Goal: Task Accomplishment & Management: Manage account settings

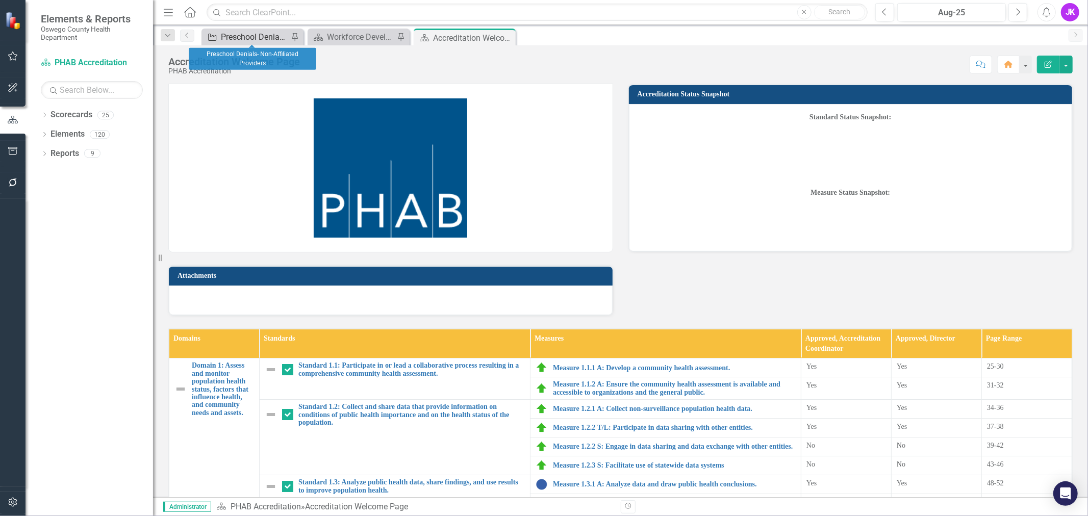
click at [248, 38] on div "Preschool Denials- Non-Affiliated Providers" at bounding box center [254, 37] width 67 height 13
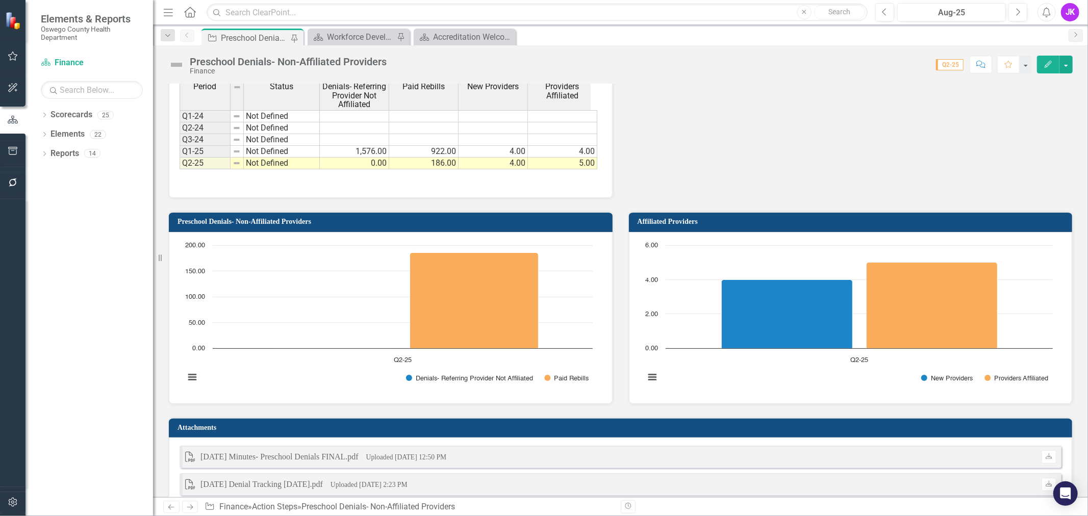
scroll to position [737, 0]
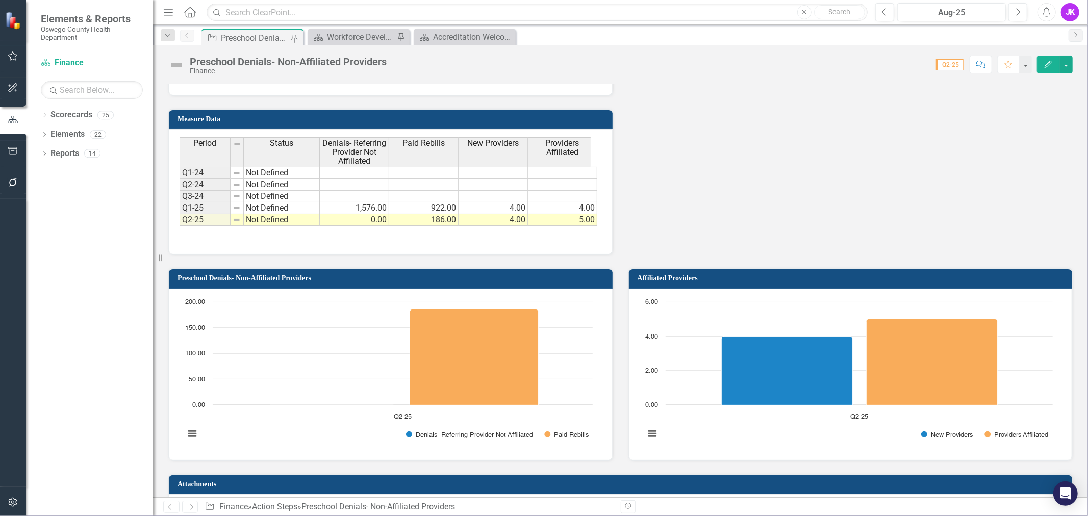
click at [472, 115] on h3 "Measure Data" at bounding box center [393, 119] width 430 height 8
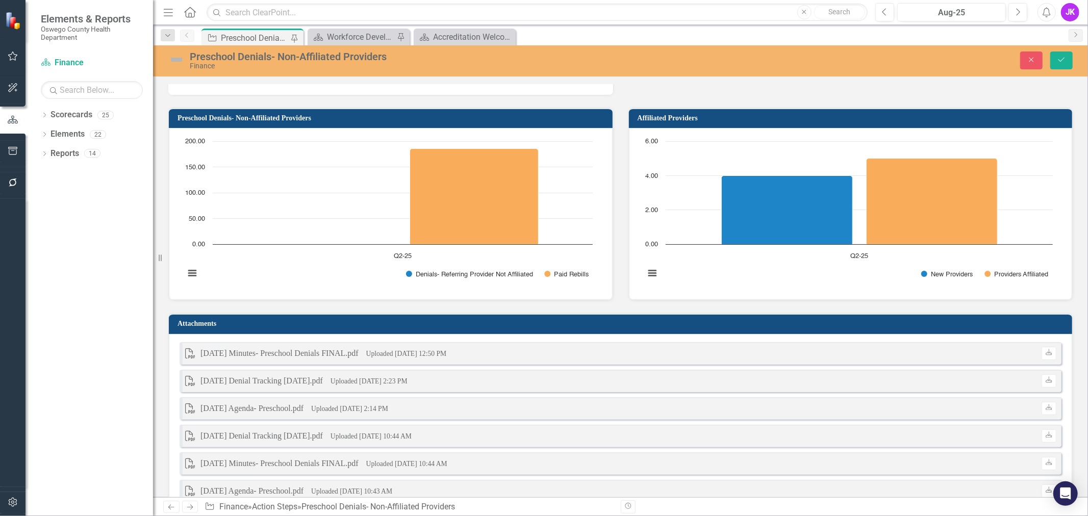
scroll to position [567, 0]
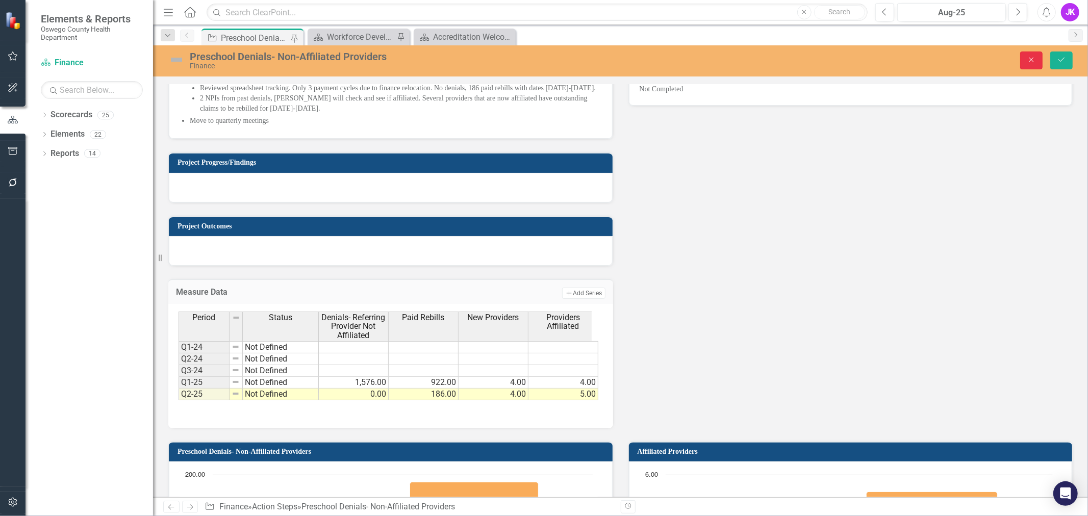
click at [1028, 60] on icon "Close" at bounding box center [1031, 59] width 9 height 7
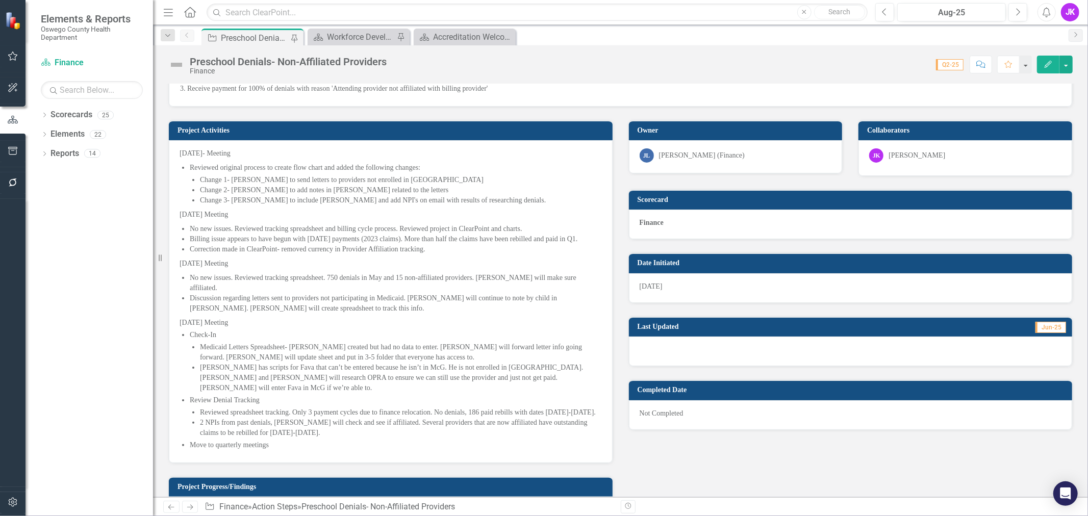
scroll to position [226, 0]
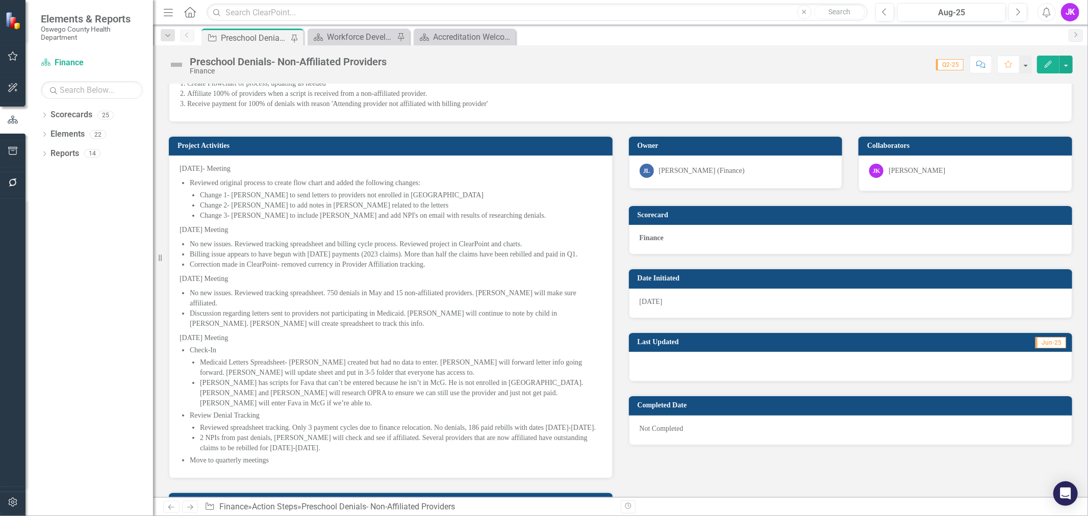
click at [948, 67] on span "Q2-25" at bounding box center [950, 64] width 28 height 11
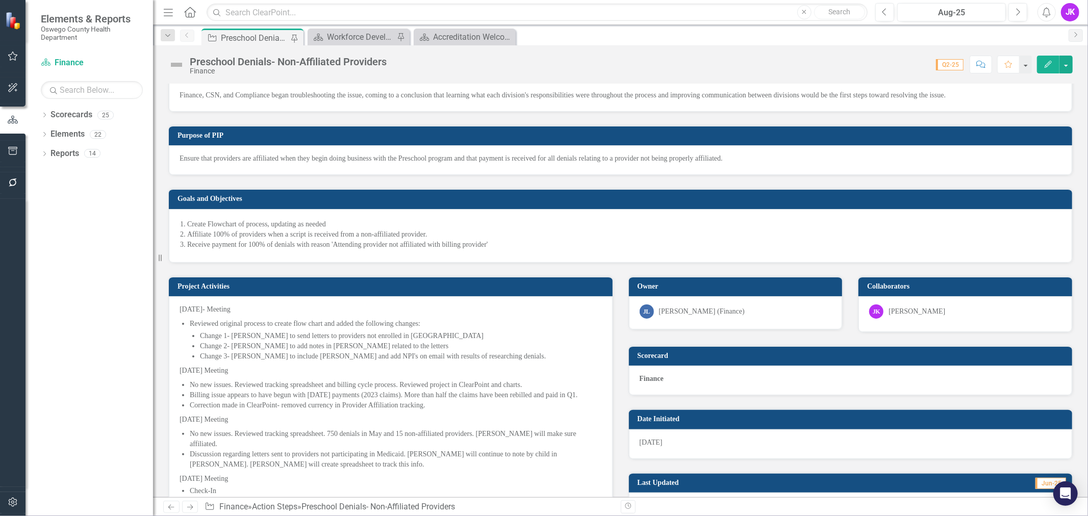
scroll to position [0, 0]
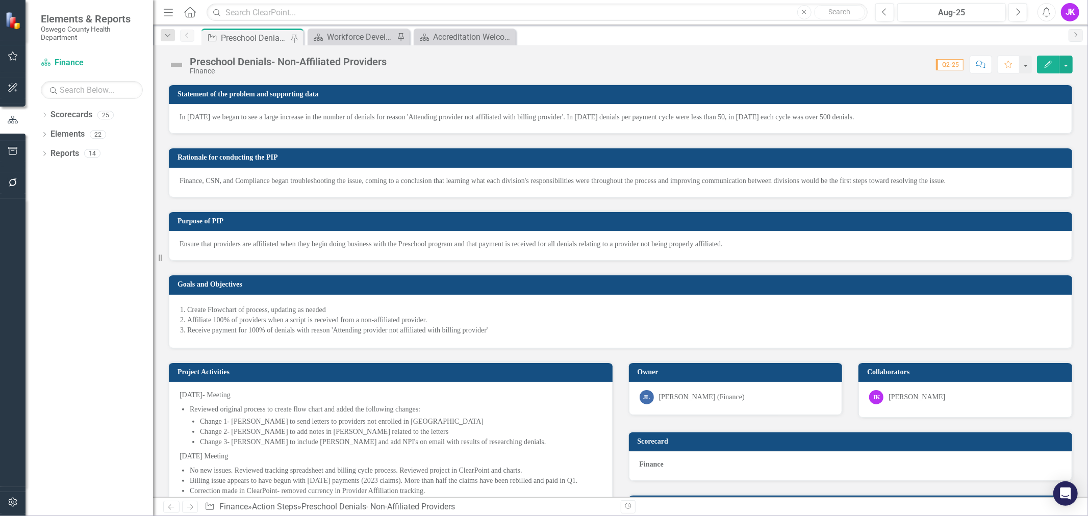
click at [1046, 64] on icon "button" at bounding box center [1048, 64] width 7 height 7
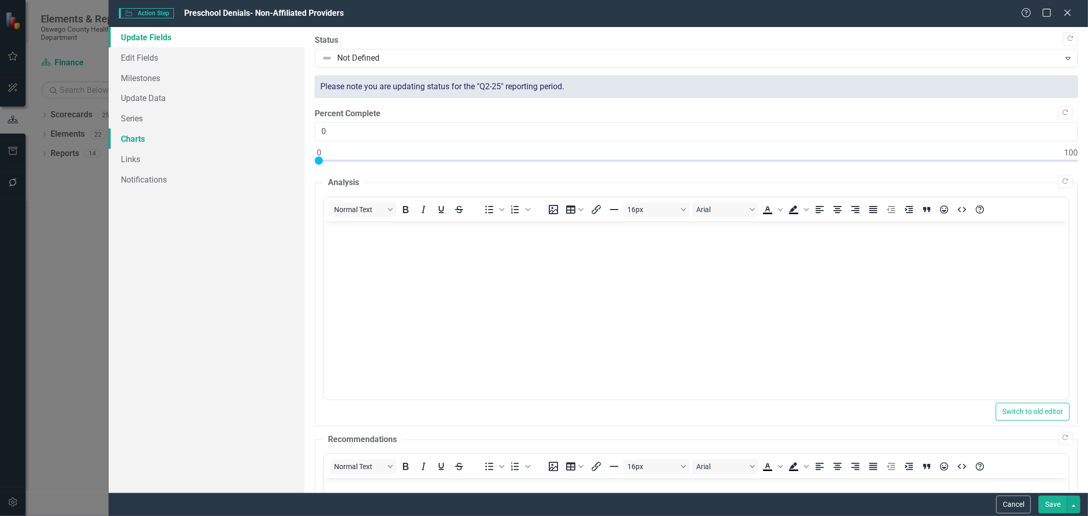
click at [136, 139] on link "Charts" at bounding box center [207, 139] width 196 height 20
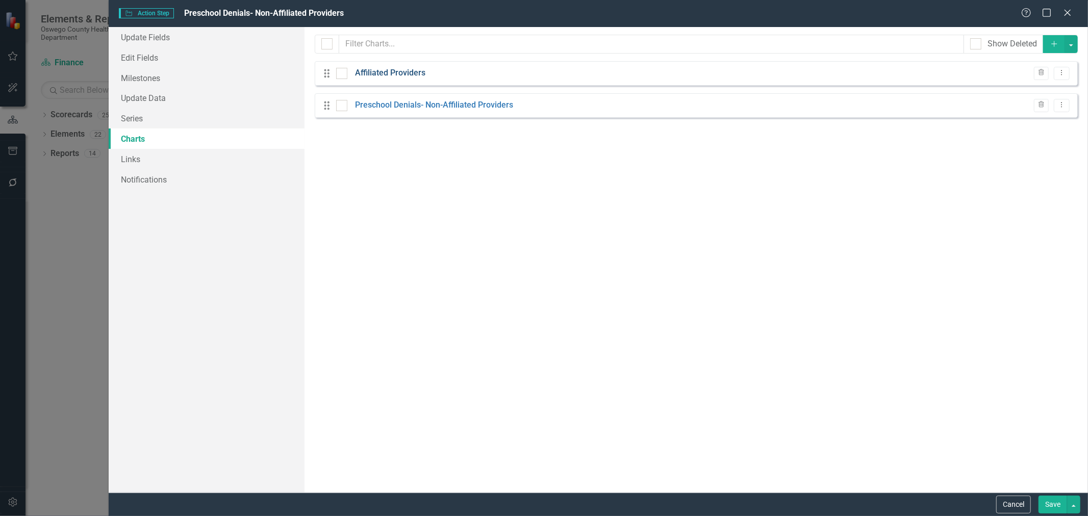
click at [376, 71] on link "Affiliated Providers" at bounding box center [390, 73] width 70 height 12
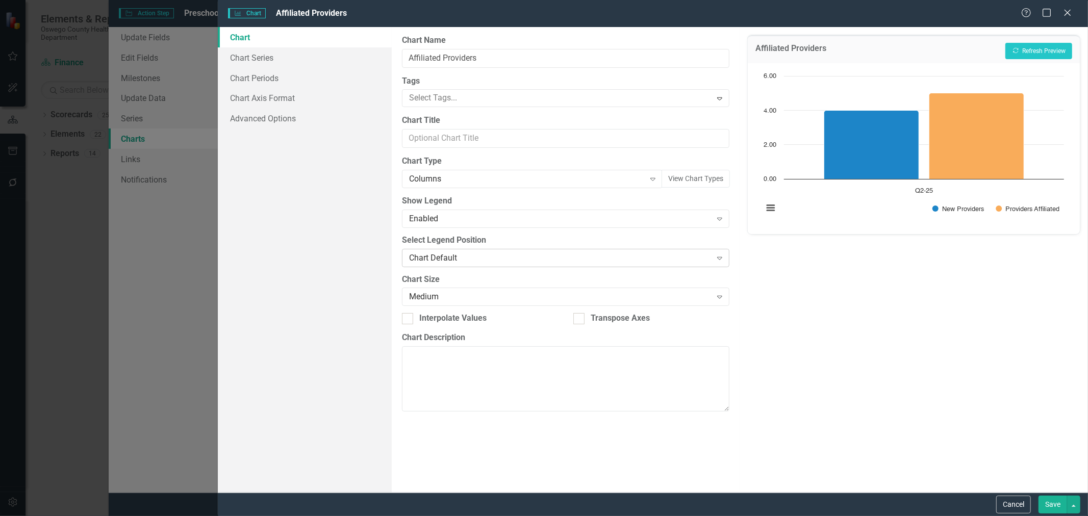
click at [718, 259] on icon "Expand" at bounding box center [720, 258] width 10 height 8
click at [255, 70] on link "Chart Periods" at bounding box center [305, 78] width 174 height 20
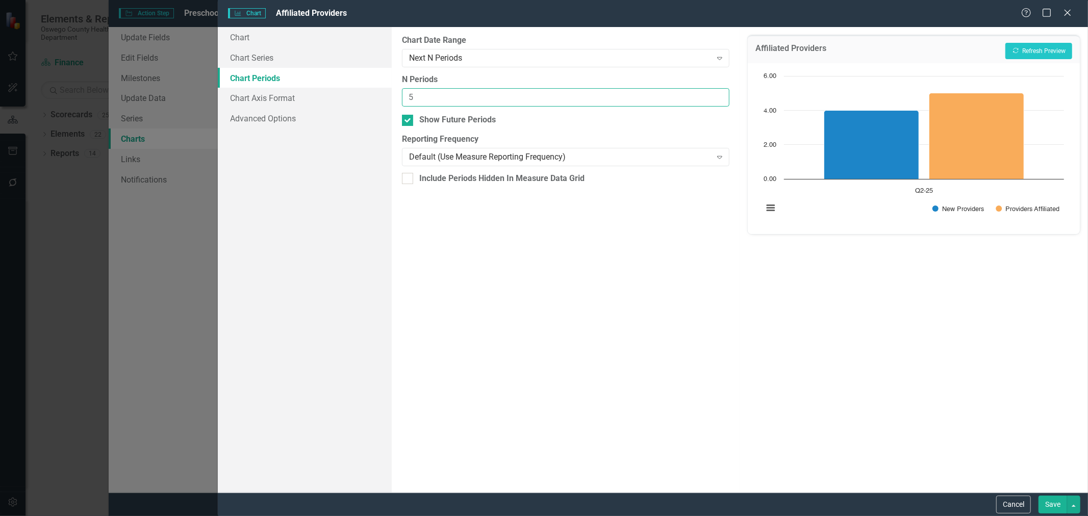
click at [707, 97] on input "5" at bounding box center [566, 97] width 328 height 19
click at [717, 102] on input "4" at bounding box center [566, 97] width 328 height 19
type input "3"
click at [717, 102] on input "3" at bounding box center [566, 97] width 328 height 19
click at [1057, 47] on button "Recalculate Refresh Preview" at bounding box center [1038, 51] width 67 height 16
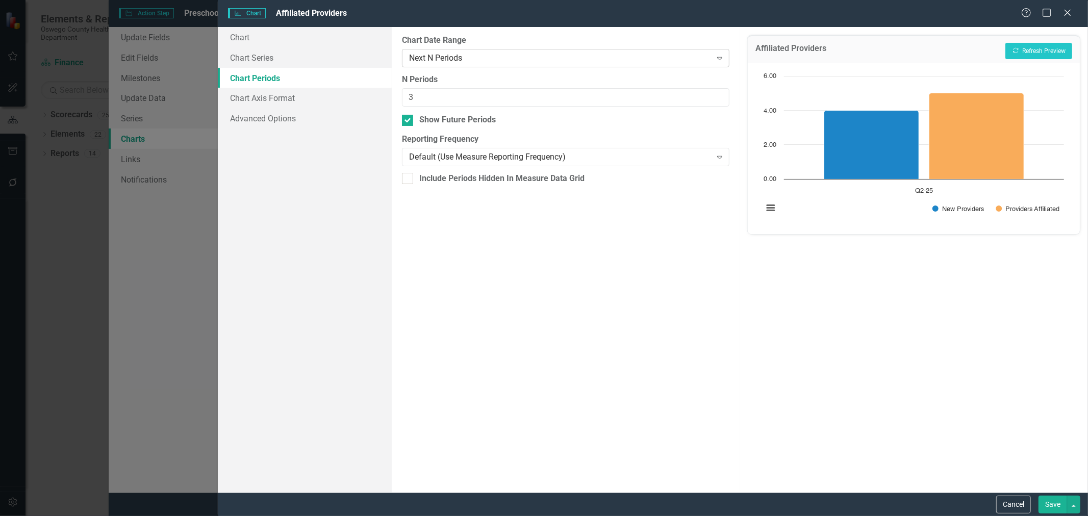
click at [719, 57] on icon at bounding box center [719, 58] width 5 height 3
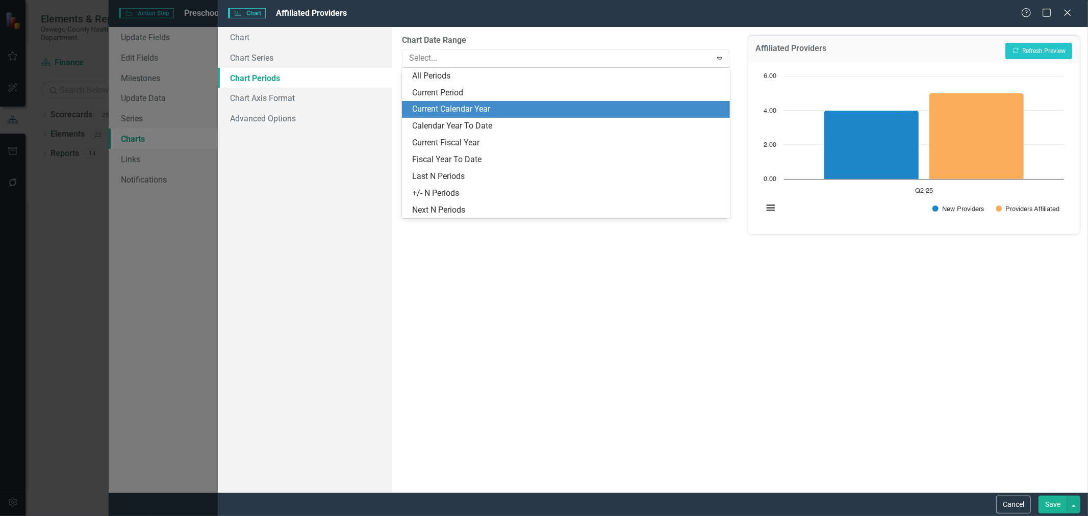
click at [613, 105] on div "Current Calendar Year" at bounding box center [568, 110] width 312 height 12
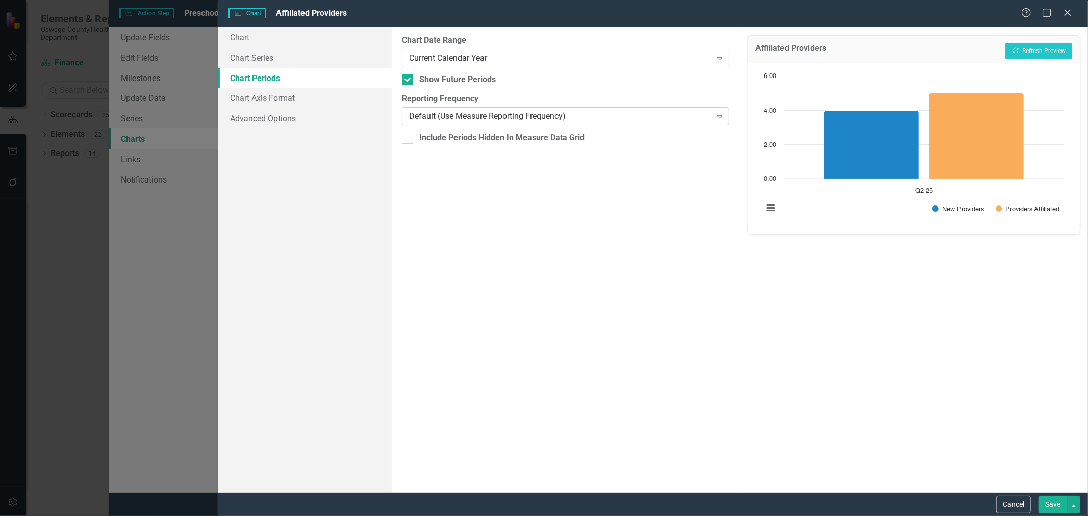
click at [720, 118] on icon at bounding box center [719, 116] width 5 height 3
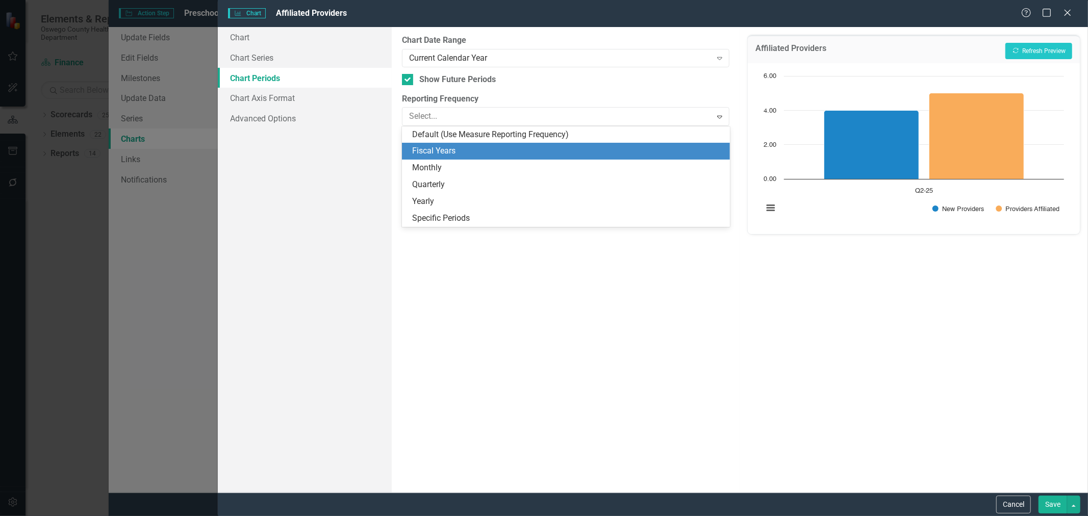
click at [675, 186] on div "Default (Use Measure Reporting Frequency) Fiscal Years Monthly Quarterly Yearly…" at bounding box center [566, 177] width 328 height 100
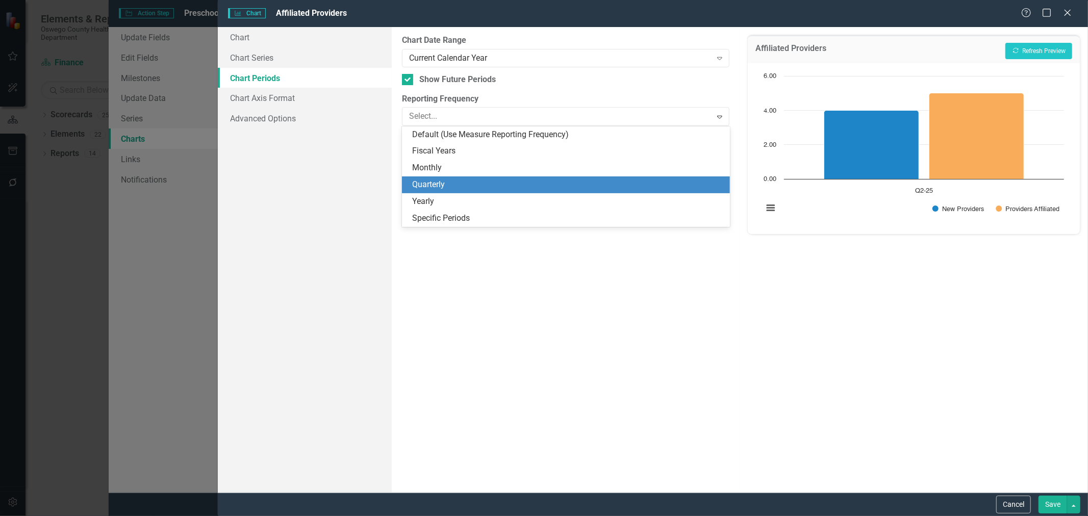
click at [424, 182] on div "Quarterly" at bounding box center [568, 185] width 312 height 12
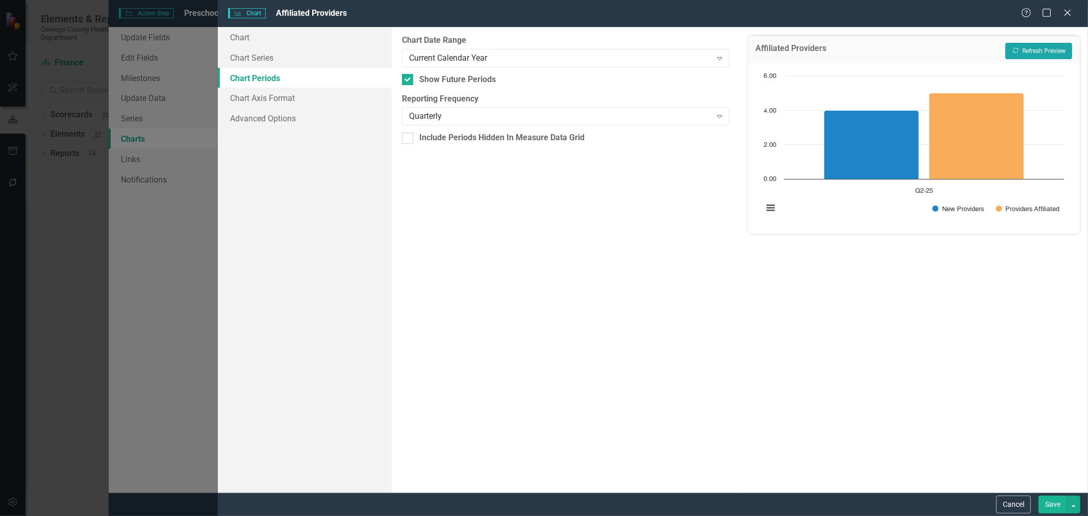
click at [1058, 48] on button "Recalculate Refresh Preview" at bounding box center [1038, 51] width 67 height 16
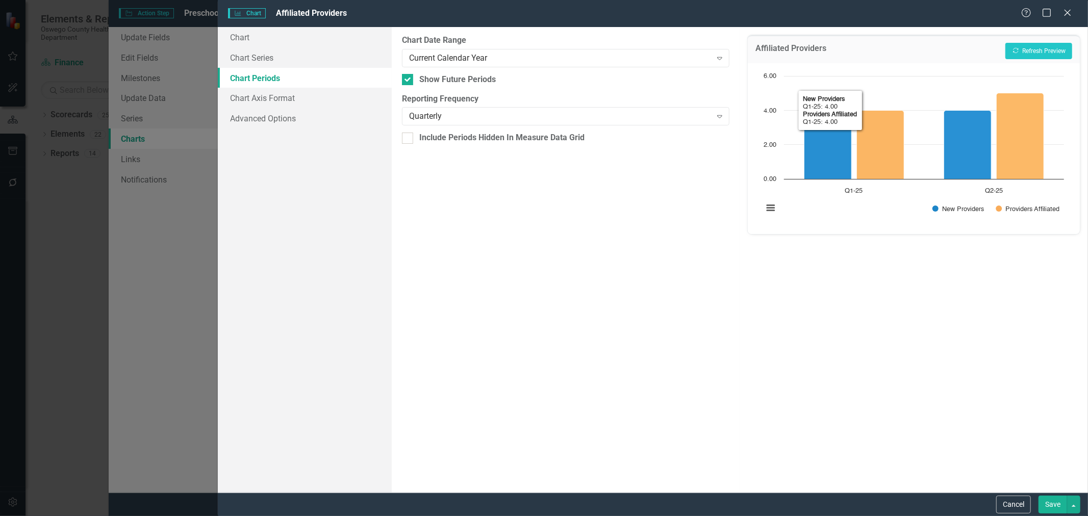
drag, startPoint x: 1072, startPoint y: 147, endPoint x: 702, endPoint y: 160, distance: 370.6
click at [1078, 156] on div "Chart Bar chart with 2 data series. Affiliated Providers (Chart Type: Columns) …" at bounding box center [914, 148] width 332 height 171
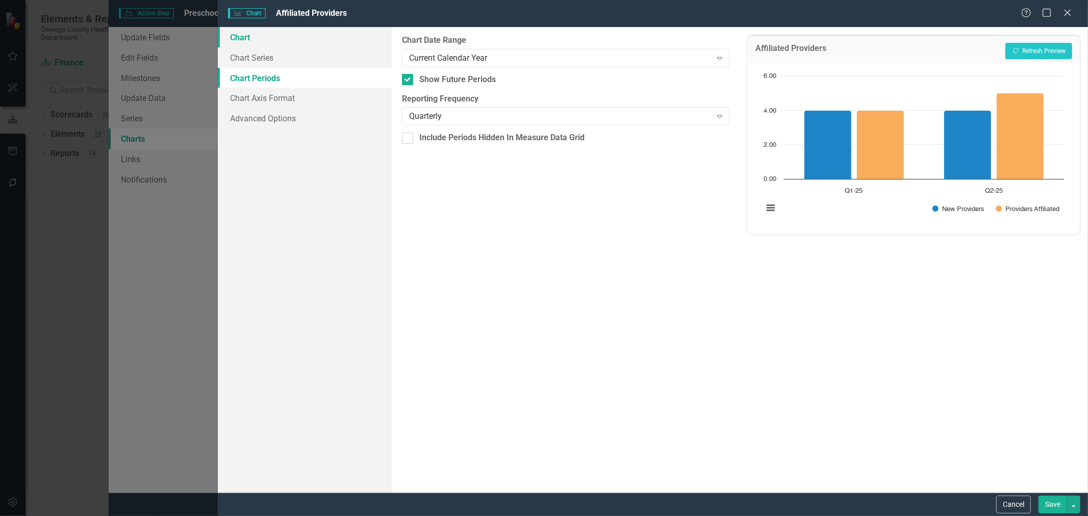
click at [239, 38] on link "Chart" at bounding box center [305, 37] width 174 height 20
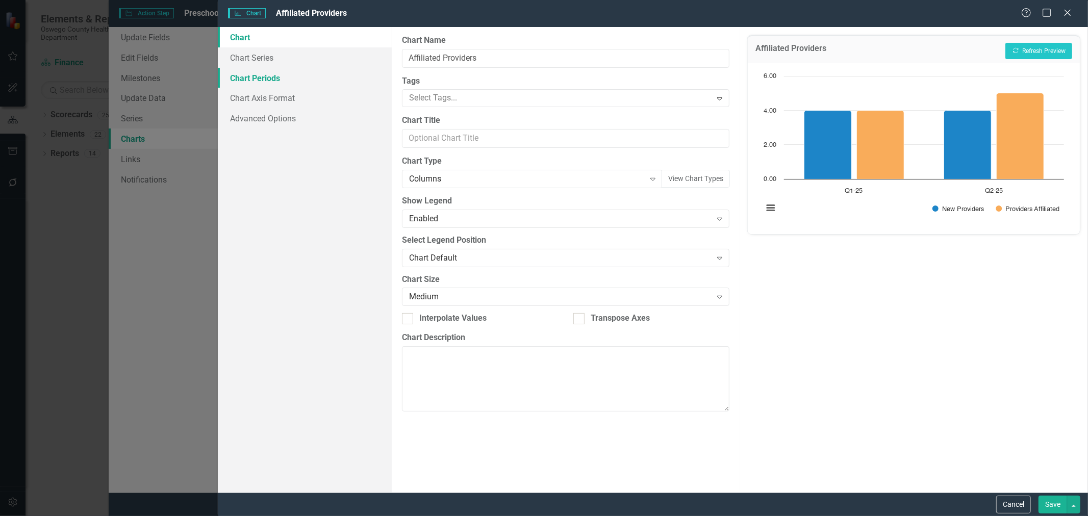
click at [231, 77] on link "Chart Periods" at bounding box center [305, 78] width 174 height 20
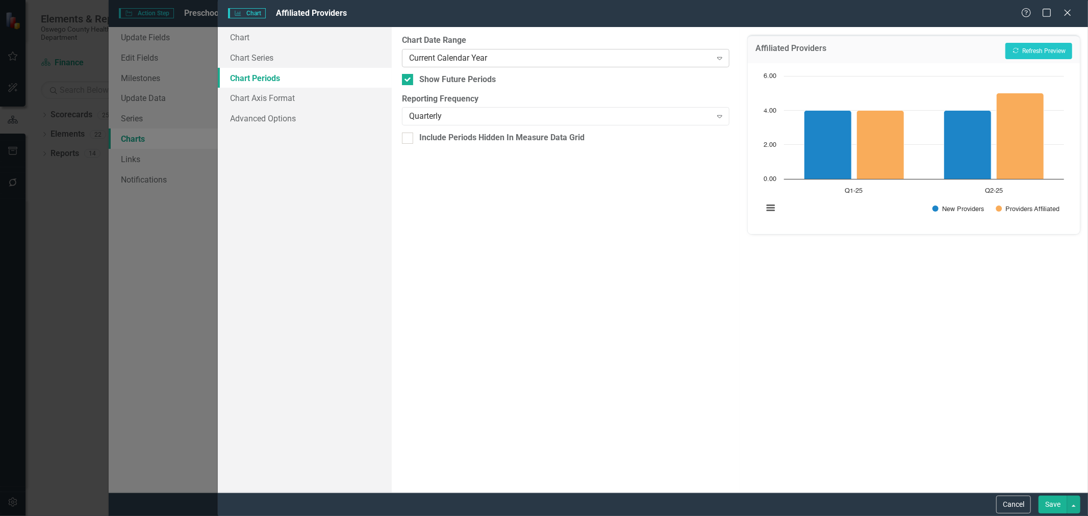
click at [720, 58] on icon "Expand" at bounding box center [720, 58] width 10 height 8
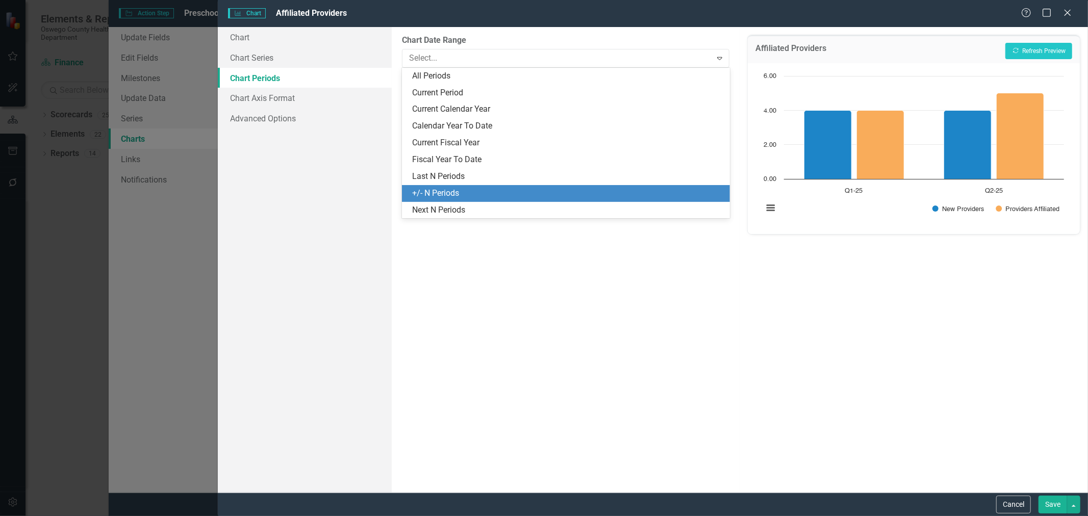
click at [608, 188] on div "+/- N Periods" at bounding box center [568, 194] width 312 height 12
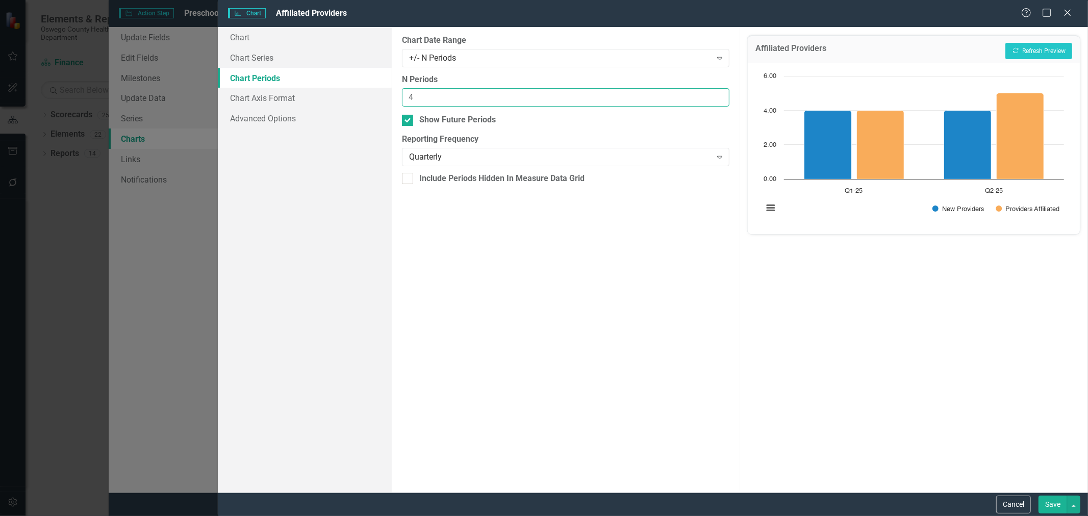
click at [721, 95] on input "4" at bounding box center [566, 97] width 328 height 19
type input "5"
click at [721, 95] on input "5" at bounding box center [566, 97] width 328 height 19
click at [1037, 44] on button "Recalculate Refresh Preview" at bounding box center [1038, 51] width 67 height 16
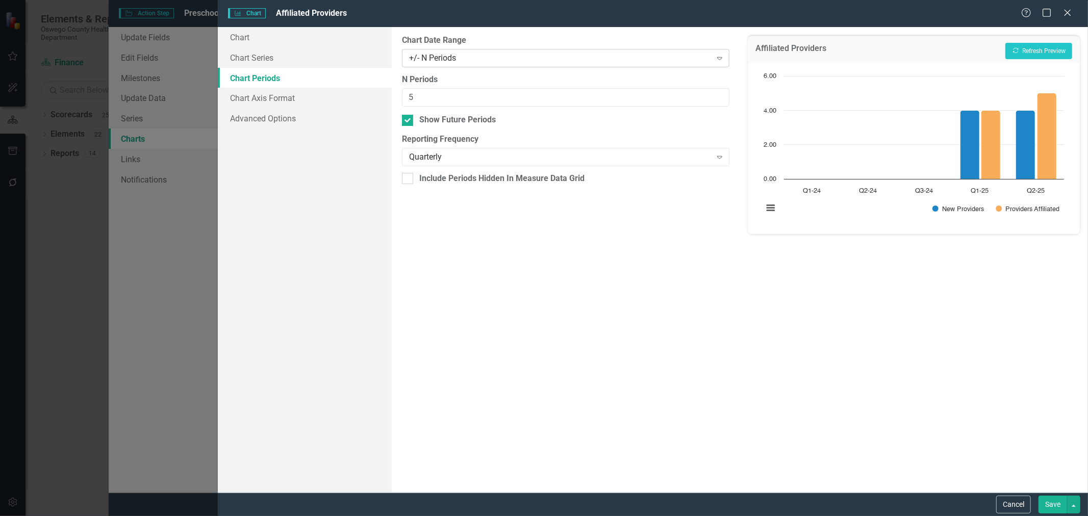
click at [720, 57] on icon at bounding box center [719, 58] width 5 height 3
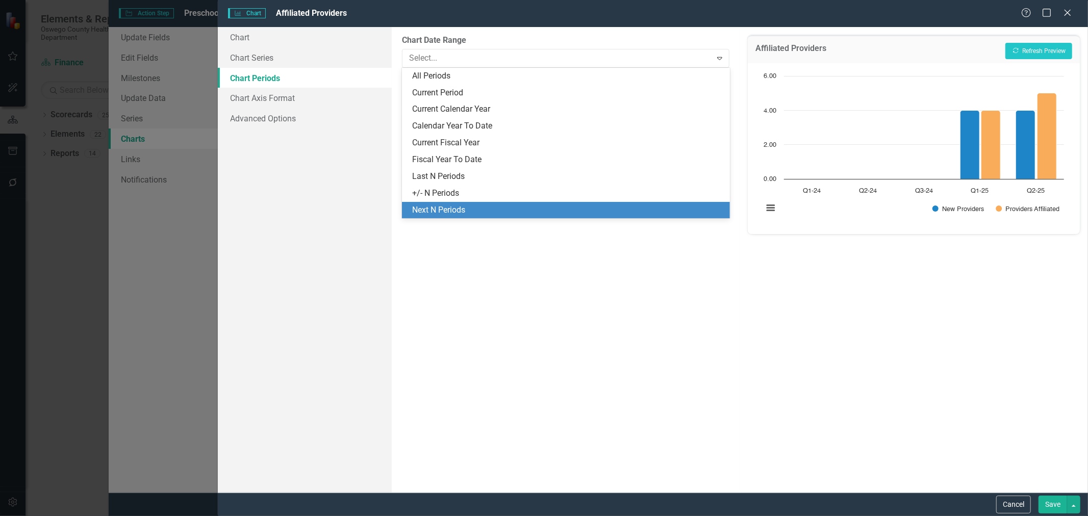
click at [527, 208] on div "Next N Periods" at bounding box center [568, 211] width 312 height 12
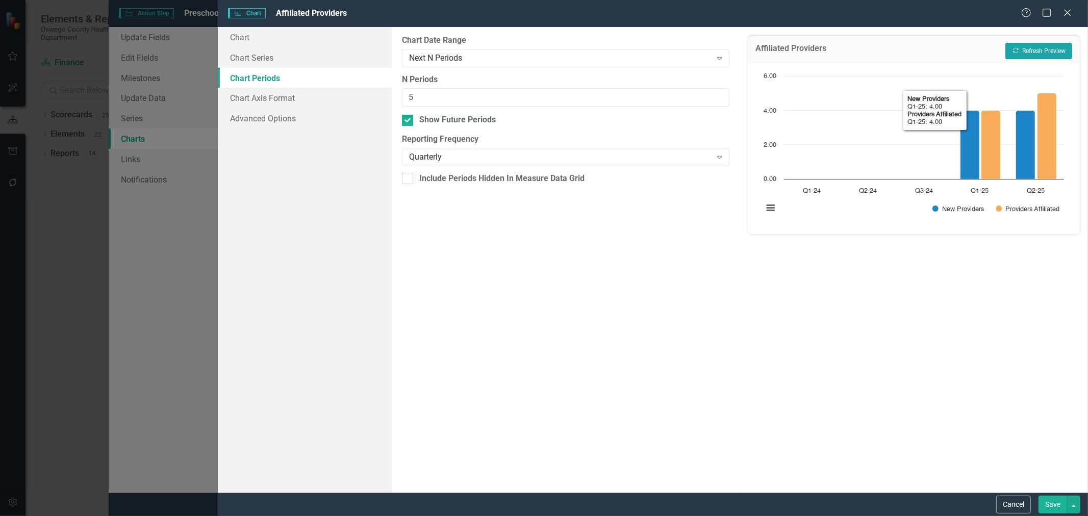
click at [1036, 47] on button "Recalculate Refresh Preview" at bounding box center [1038, 51] width 67 height 16
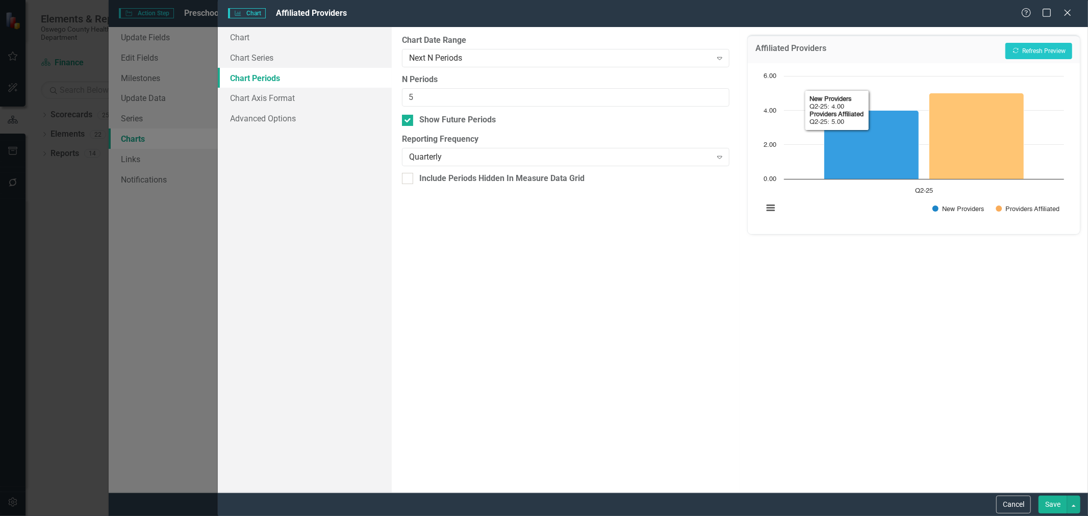
click at [1060, 116] on rect "Interactive chart" at bounding box center [913, 147] width 311 height 153
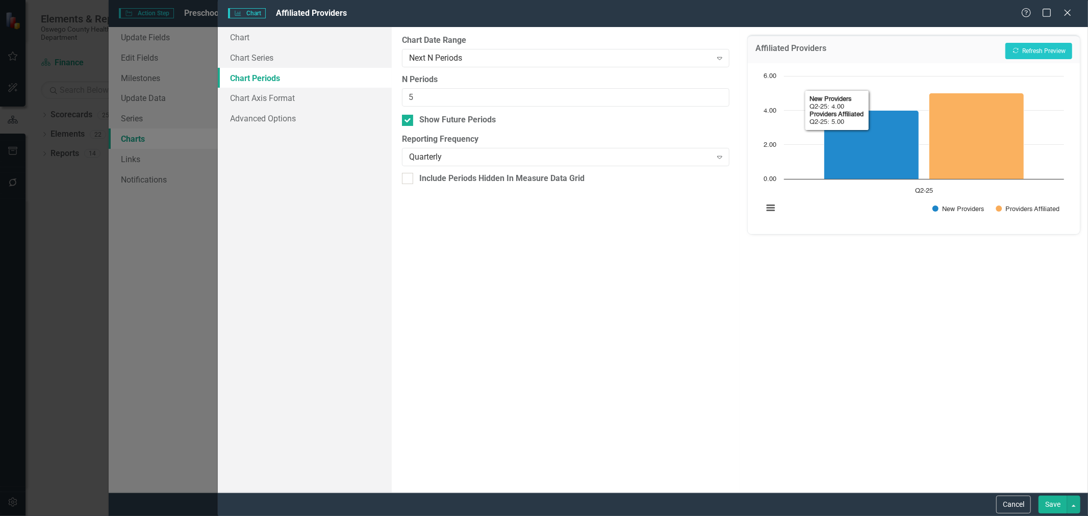
click at [537, 340] on div "From this tab, you define the periods you want included in the chart. For examp…" at bounding box center [566, 260] width 348 height 466
click at [1065, 14] on icon "Close" at bounding box center [1067, 13] width 13 height 10
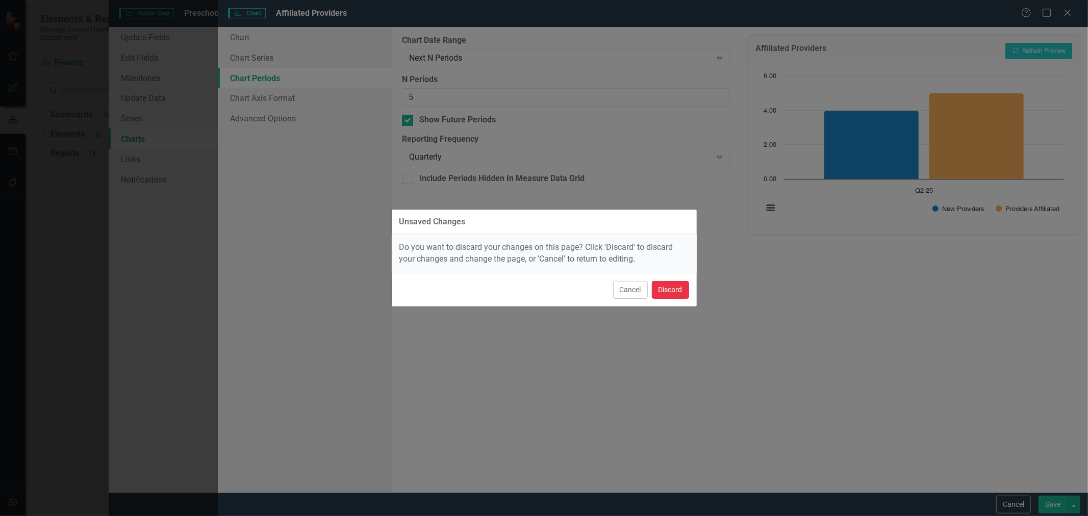
click at [673, 287] on button "Discard" at bounding box center [670, 290] width 37 height 18
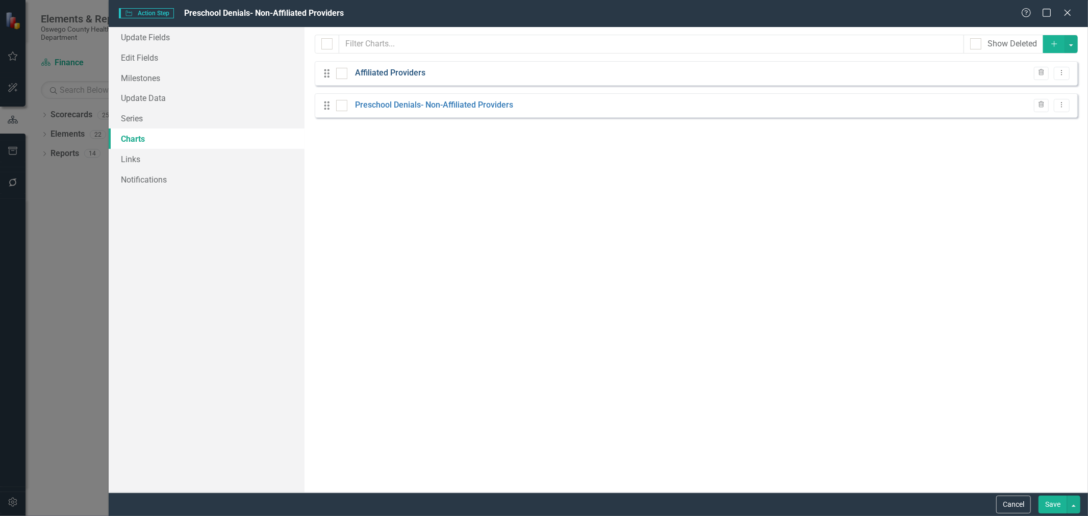
click at [390, 70] on link "Affiliated Providers" at bounding box center [390, 73] width 70 height 12
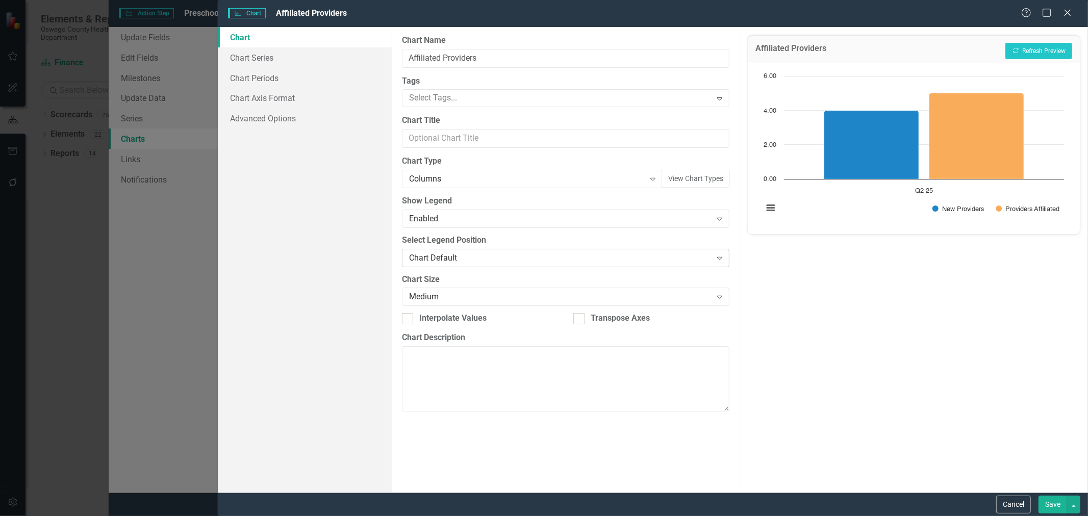
click at [721, 256] on icon "Expand" at bounding box center [720, 258] width 10 height 8
click at [258, 123] on link "Advanced Options" at bounding box center [305, 118] width 174 height 20
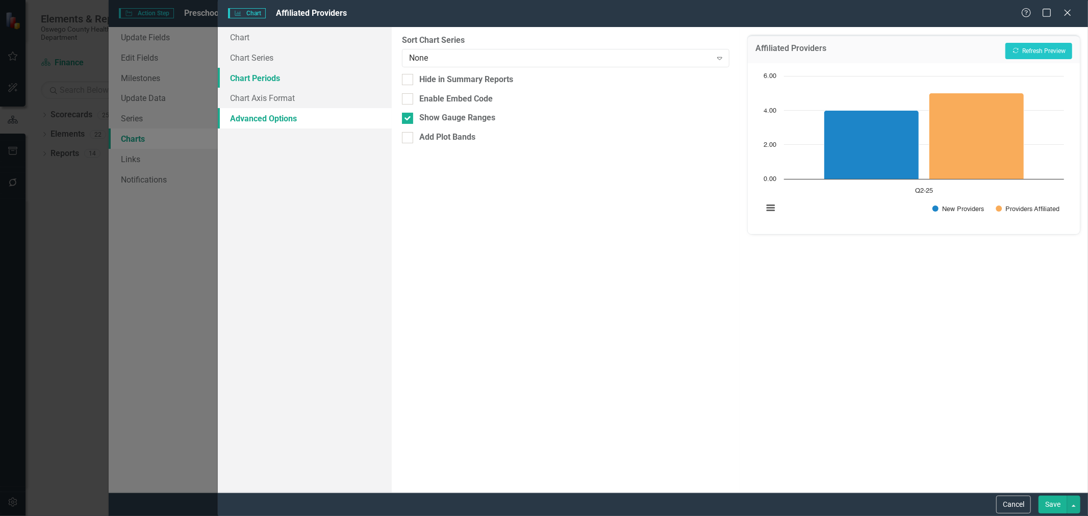
click at [263, 75] on link "Chart Periods" at bounding box center [305, 78] width 174 height 20
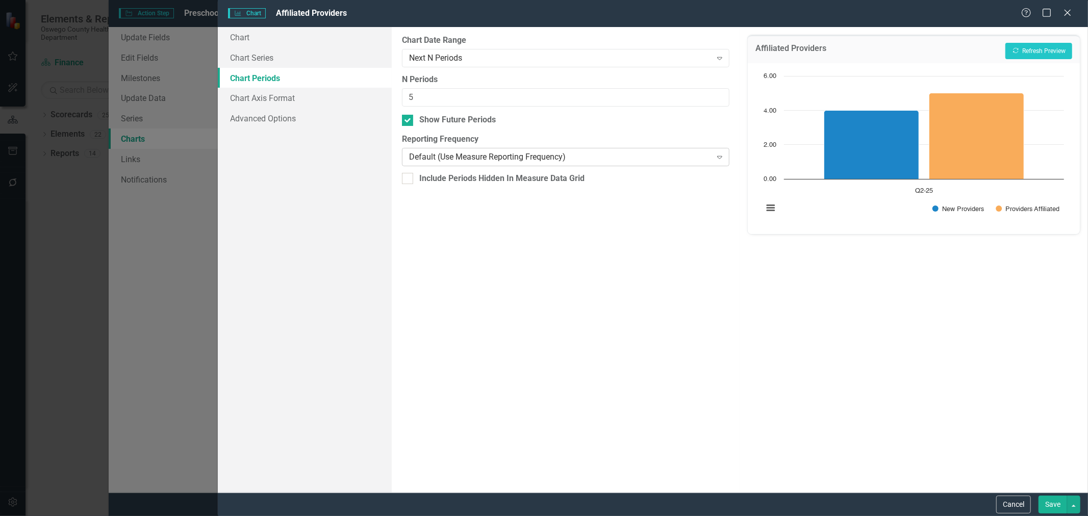
click at [720, 156] on icon "Expand" at bounding box center [720, 157] width 10 height 8
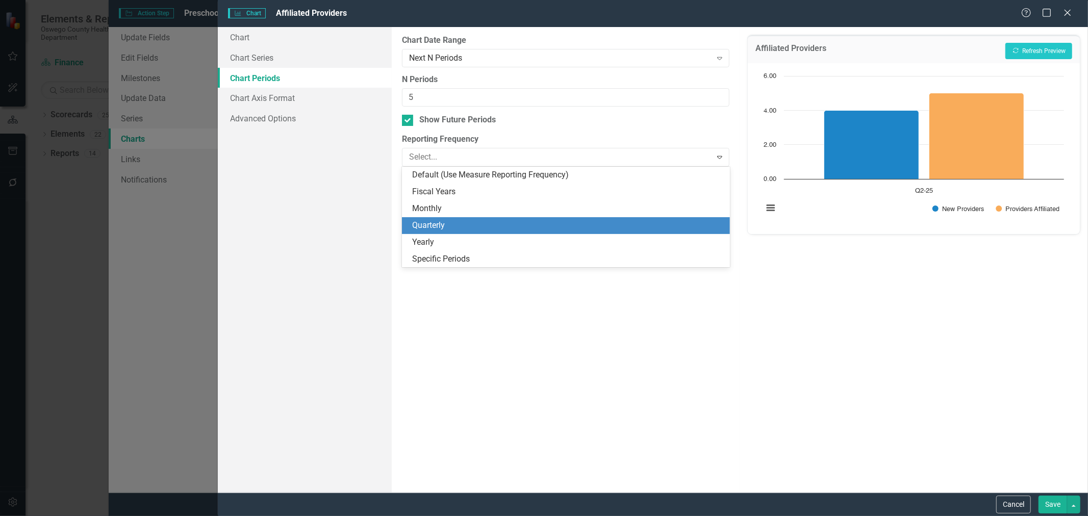
click at [540, 222] on div "Quarterly" at bounding box center [568, 226] width 312 height 12
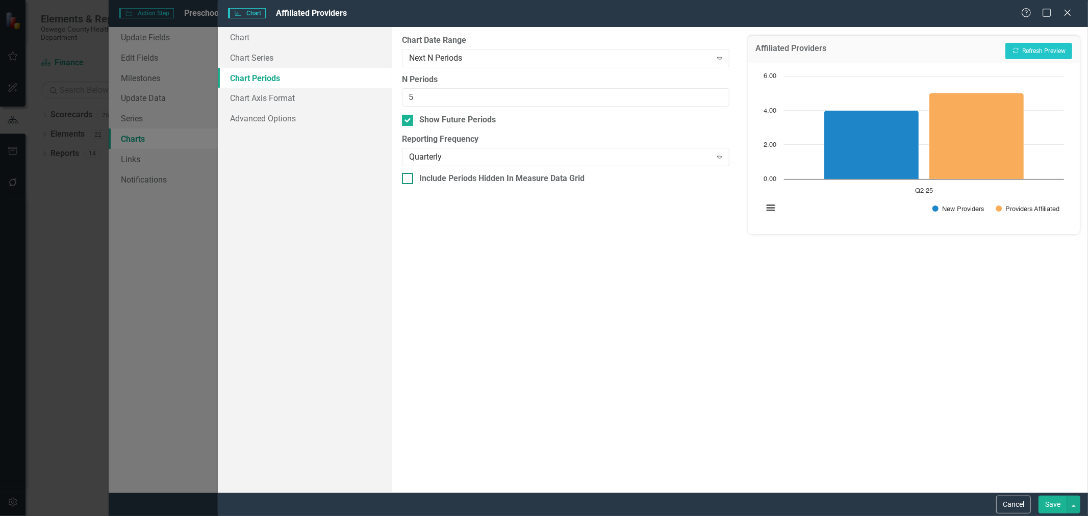
click at [410, 176] on div at bounding box center [407, 178] width 11 height 11
click at [409, 176] on input "Include Periods Hidden In Measure Data Grid" at bounding box center [405, 176] width 7 height 7
checkbox input "true"
click at [1051, 46] on button "Recalculate Refresh Preview" at bounding box center [1038, 51] width 67 height 16
click at [410, 122] on div at bounding box center [407, 120] width 11 height 11
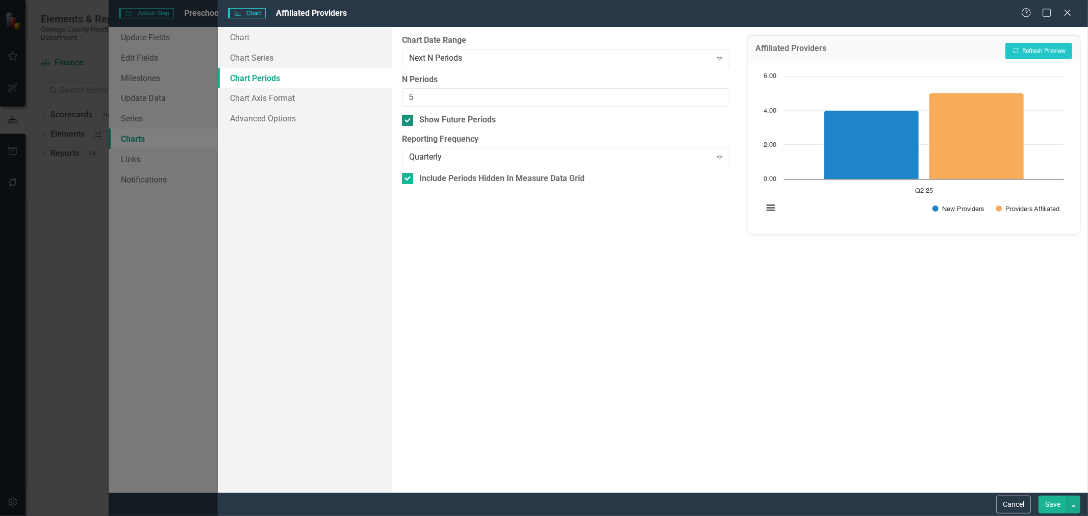
click at [409, 121] on input "Show Future Periods" at bounding box center [405, 118] width 7 height 7
checkbox input "false"
click at [407, 182] on div at bounding box center [407, 178] width 11 height 11
click at [407, 180] on input "Include Periods Hidden In Measure Data Grid" at bounding box center [405, 176] width 7 height 7
checkbox input "false"
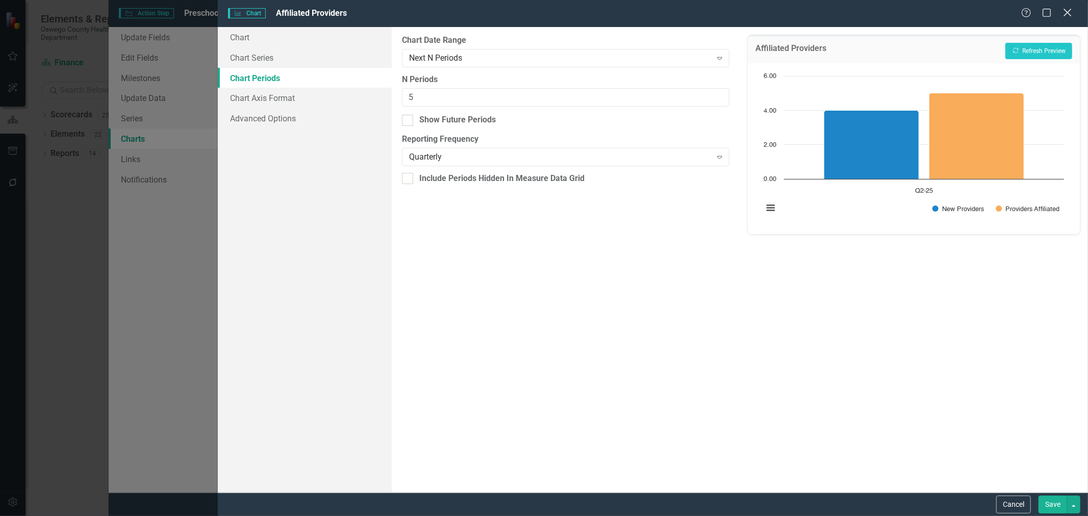
click at [1065, 13] on icon "Close" at bounding box center [1067, 13] width 13 height 10
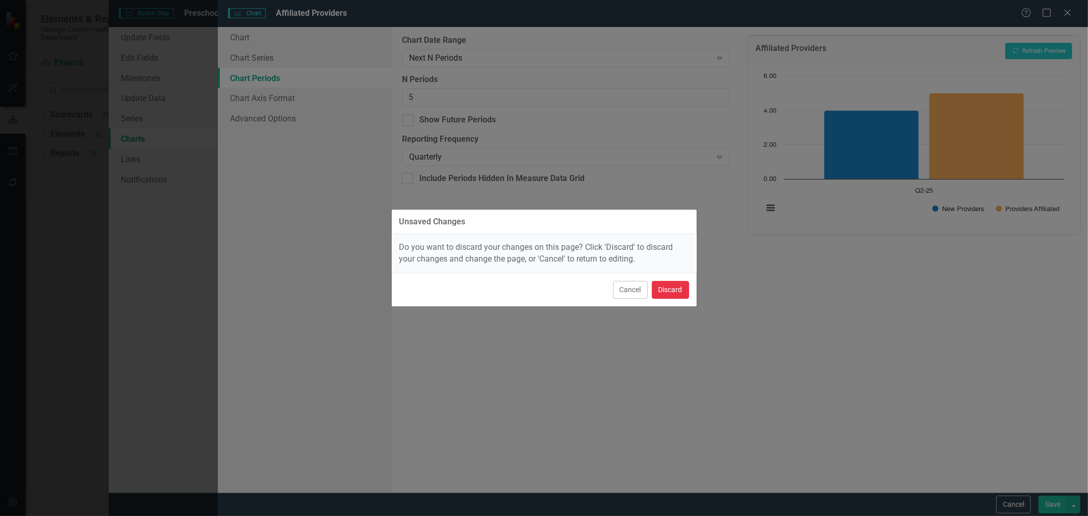
click at [669, 291] on button "Discard" at bounding box center [670, 290] width 37 height 18
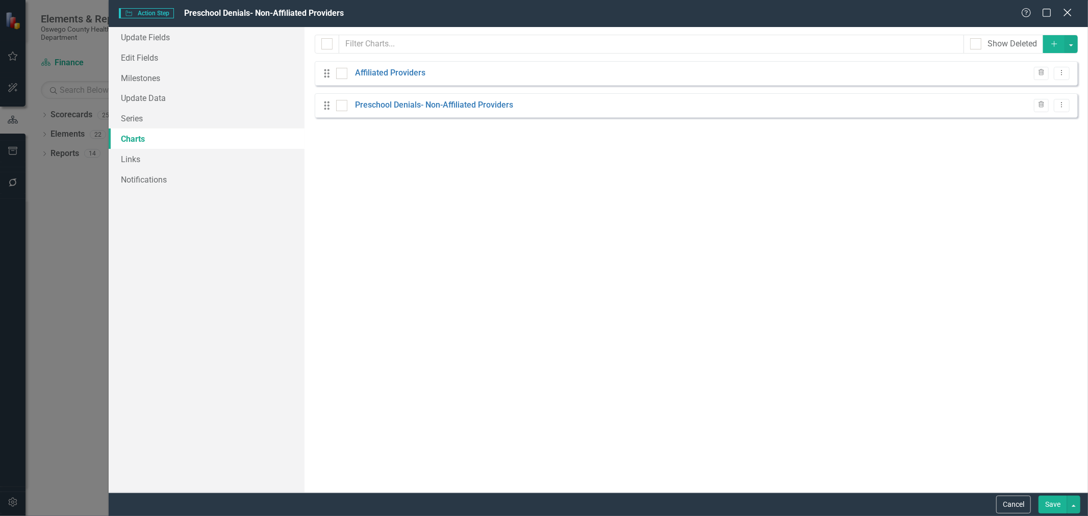
click at [1068, 11] on icon "Close" at bounding box center [1067, 13] width 13 height 10
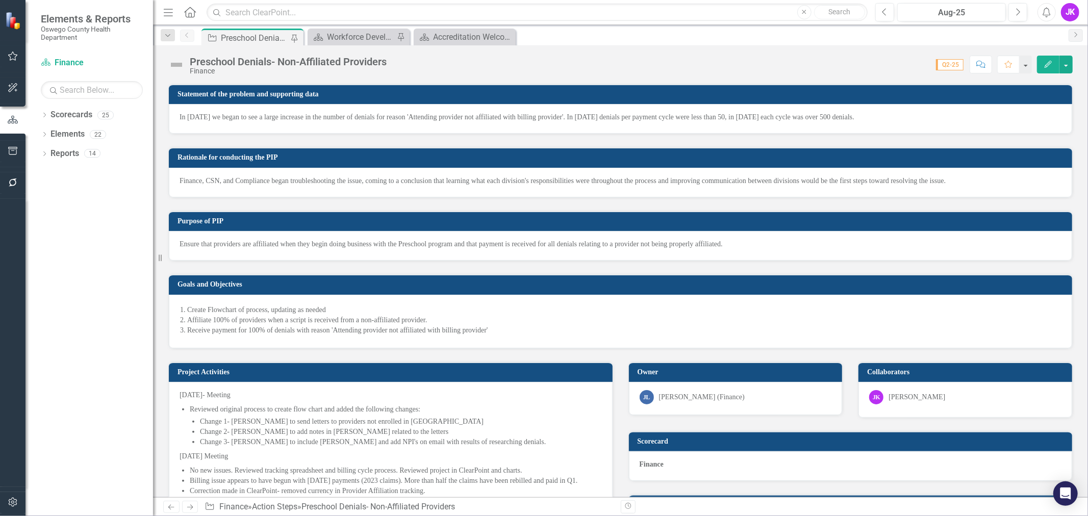
click at [1071, 17] on div "JK" at bounding box center [1070, 12] width 18 height 18
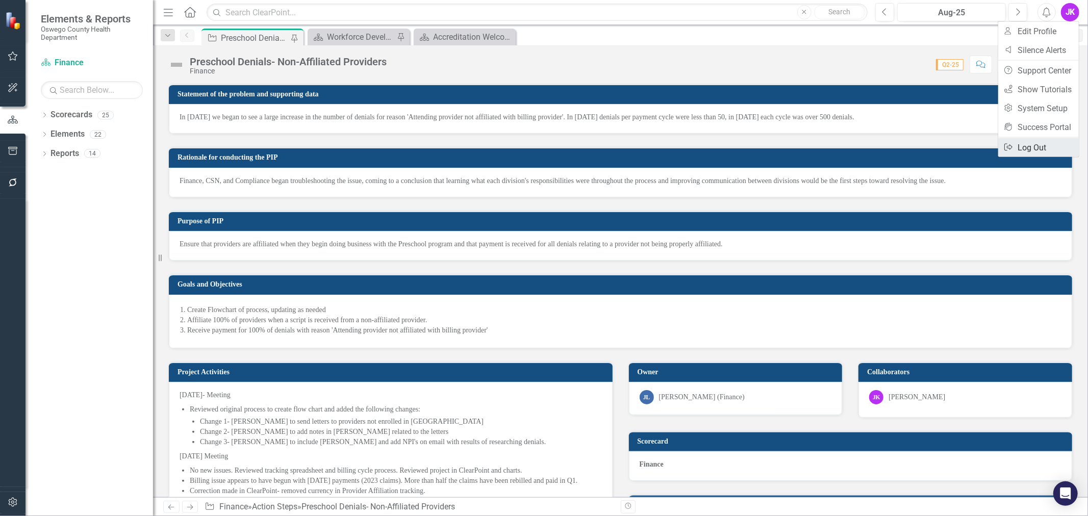
click at [1018, 147] on link "Logout Log Out" at bounding box center [1038, 147] width 81 height 19
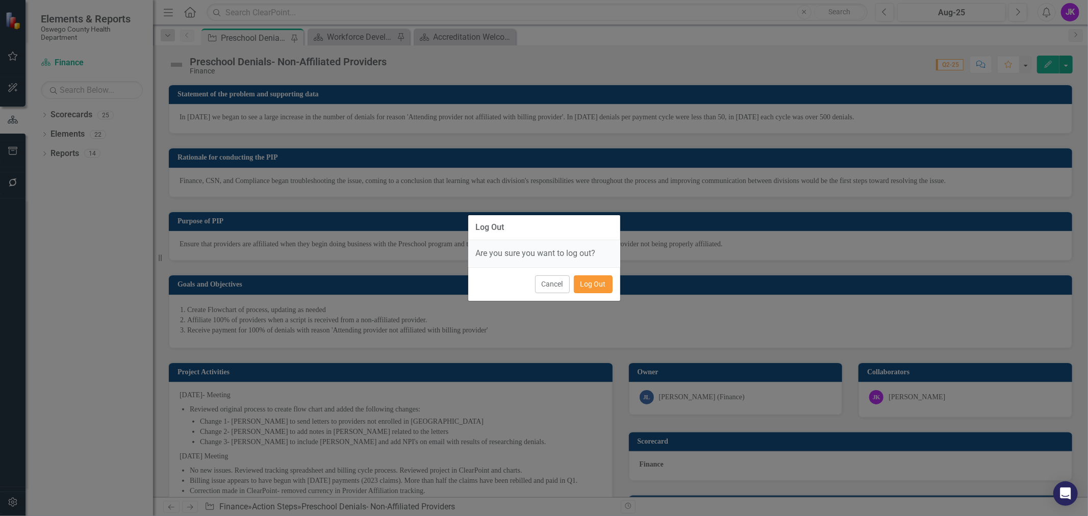
click at [584, 283] on button "Log Out" at bounding box center [593, 284] width 39 height 18
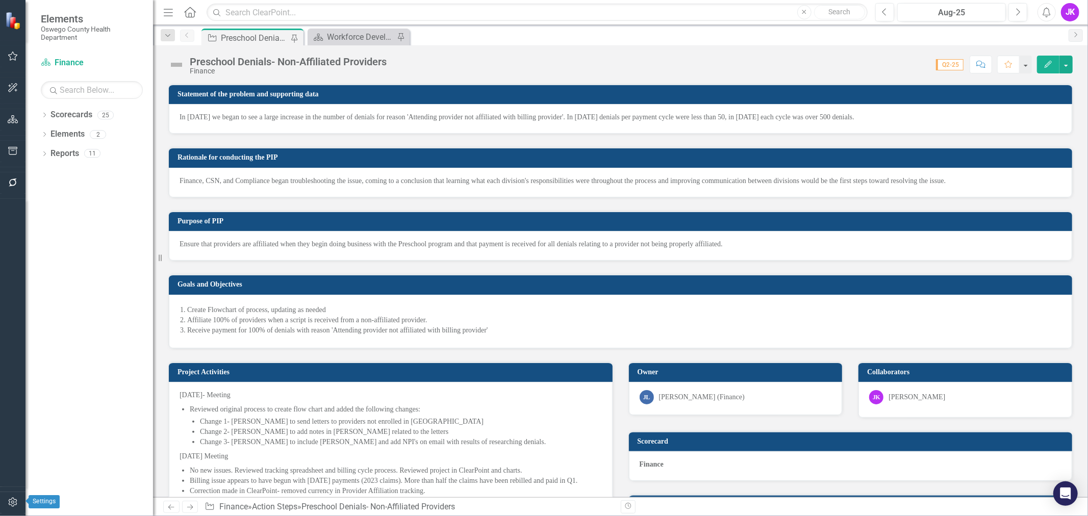
click at [11, 496] on button "button" at bounding box center [13, 502] width 23 height 21
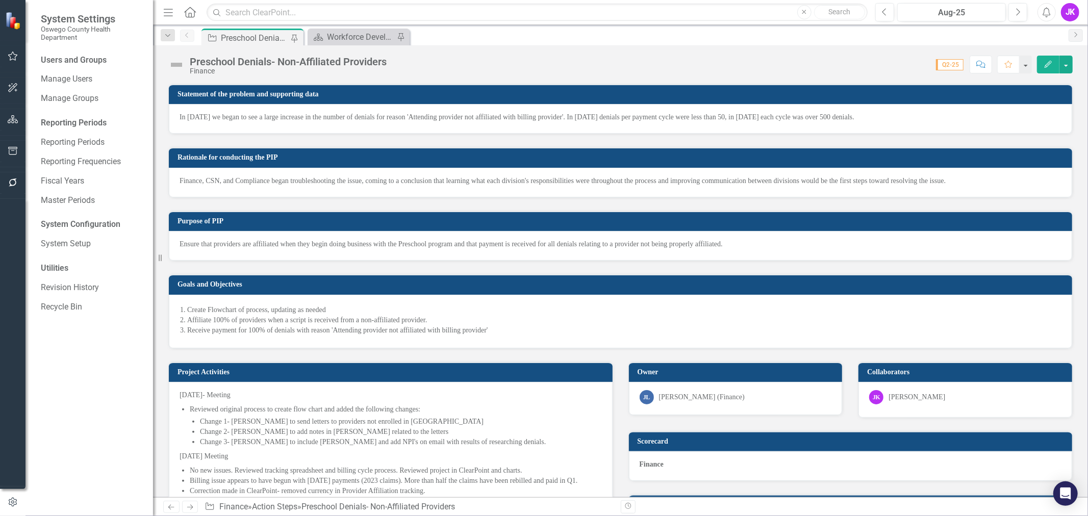
click at [89, 124] on div "Reporting Periods" at bounding box center [92, 123] width 102 height 12
click at [90, 119] on div "Reporting Periods" at bounding box center [92, 123] width 102 height 12
click at [53, 119] on div "Reporting Periods" at bounding box center [92, 123] width 102 height 12
click at [64, 141] on link "Reporting Periods" at bounding box center [92, 143] width 102 height 12
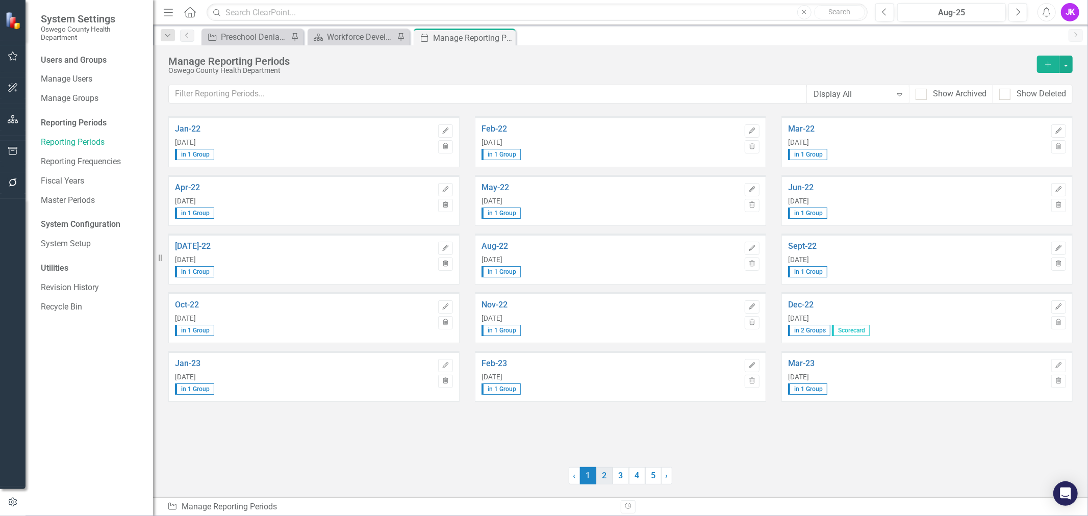
click at [605, 472] on link "2" at bounding box center [604, 475] width 16 height 17
click at [618, 476] on link "3" at bounding box center [621, 475] width 16 height 17
click at [1058, 366] on icon "button" at bounding box center [1058, 365] width 6 height 6
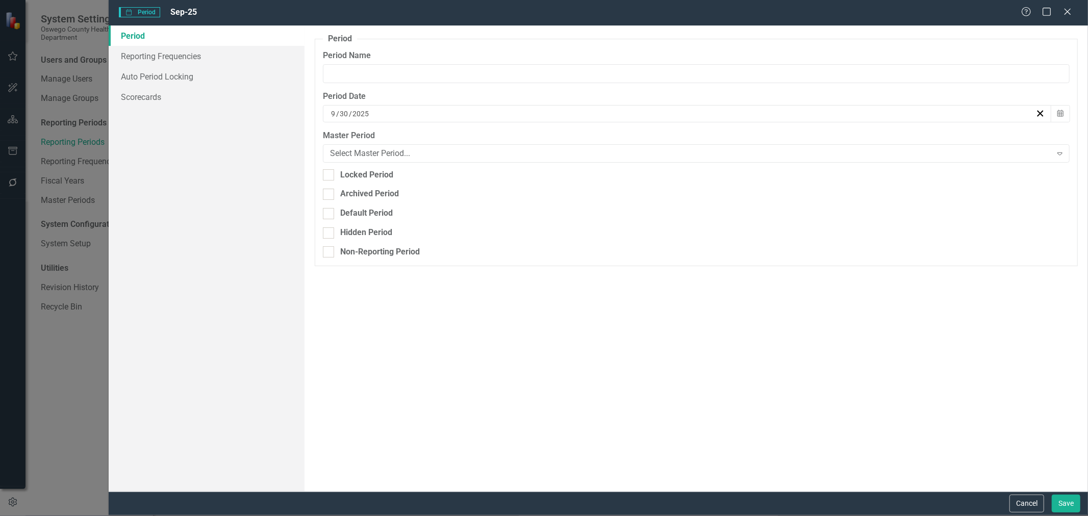
type input "Sep-25"
click at [148, 53] on link "Reporting Frequencies" at bounding box center [207, 56] width 196 height 20
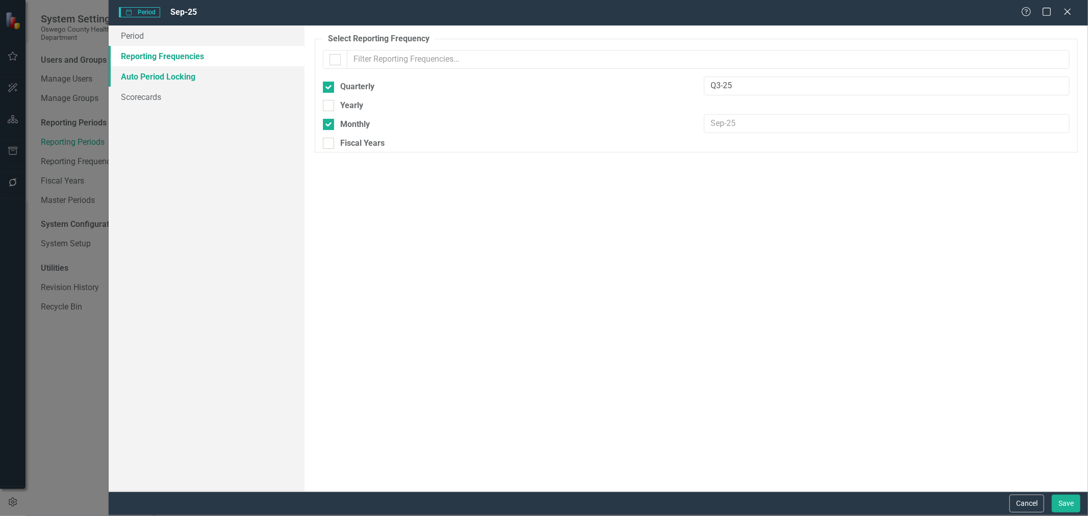
click at [167, 75] on link "Auto Period Locking" at bounding box center [207, 76] width 196 height 20
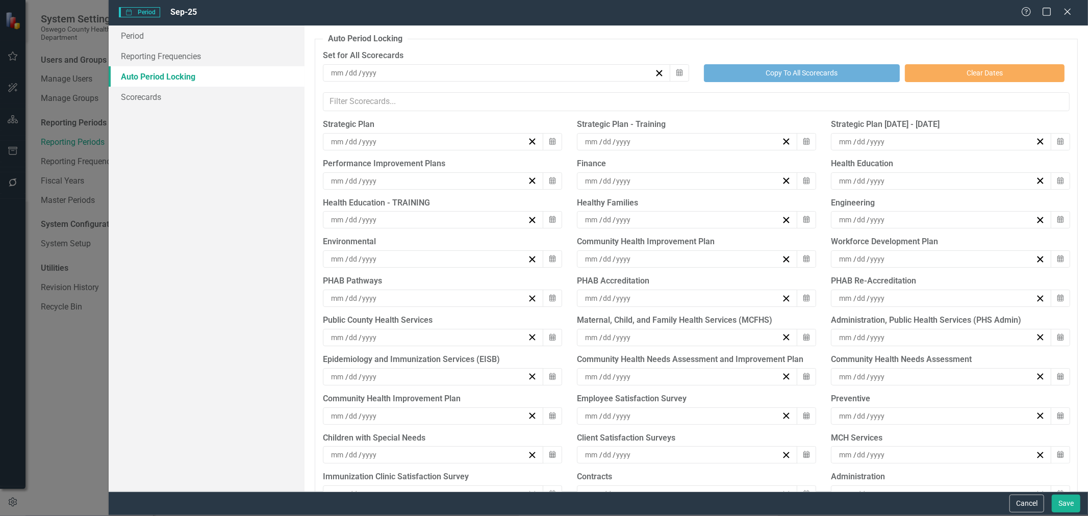
click at [393, 161] on div "Performance Improvement Plans" at bounding box center [442, 164] width 239 height 12
click at [1067, 12] on icon at bounding box center [1068, 12] width 8 height 8
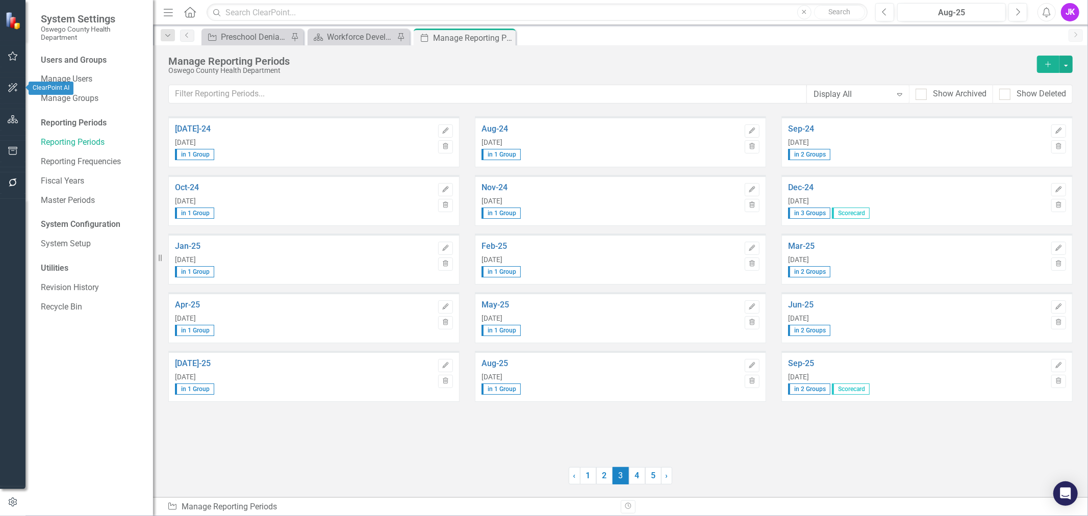
click at [12, 86] on icon "button" at bounding box center [13, 88] width 11 height 8
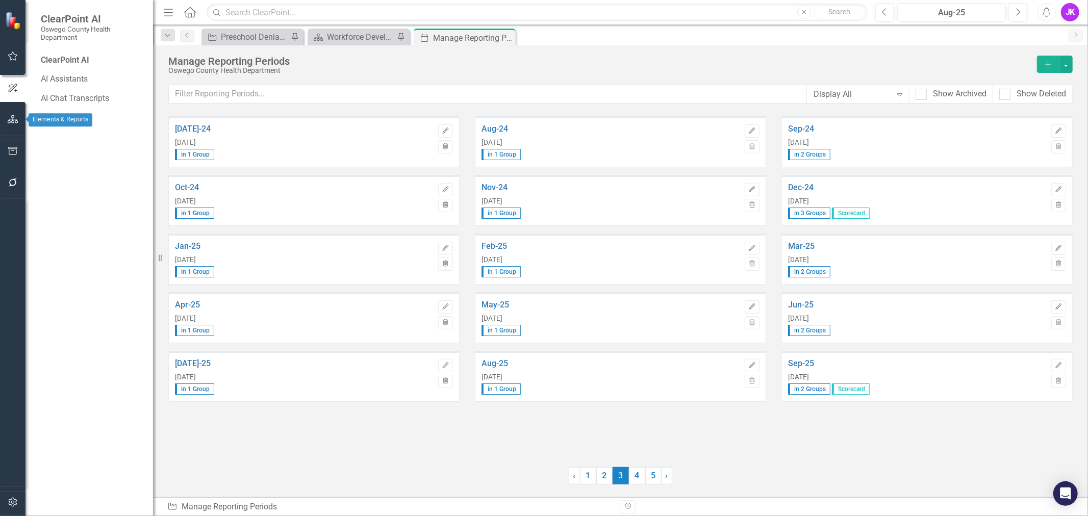
click at [17, 118] on icon "button" at bounding box center [13, 119] width 11 height 8
click at [73, 114] on link "Scorecards" at bounding box center [72, 115] width 42 height 12
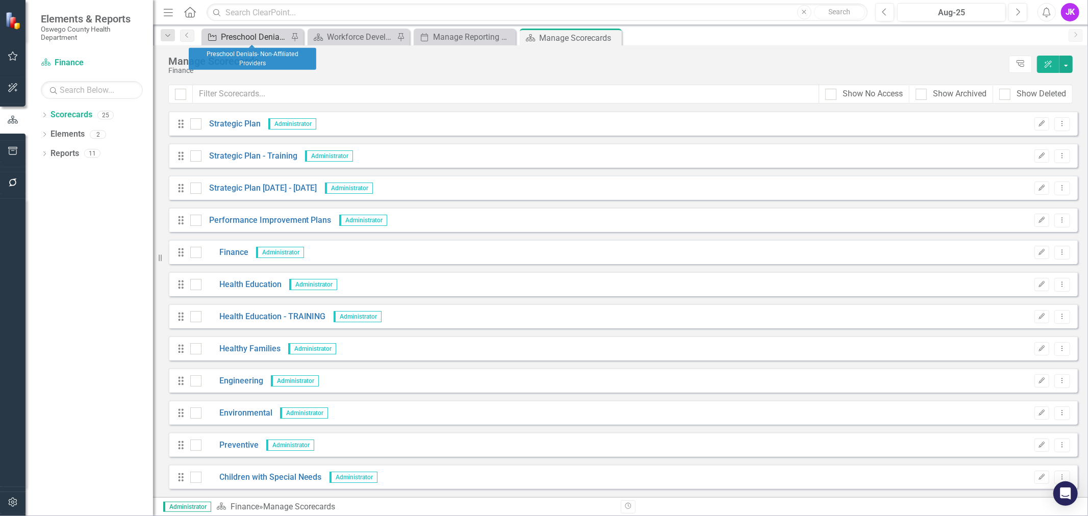
click at [270, 38] on div "Preschool Denials- Non-Affiliated Providers" at bounding box center [254, 37] width 67 height 13
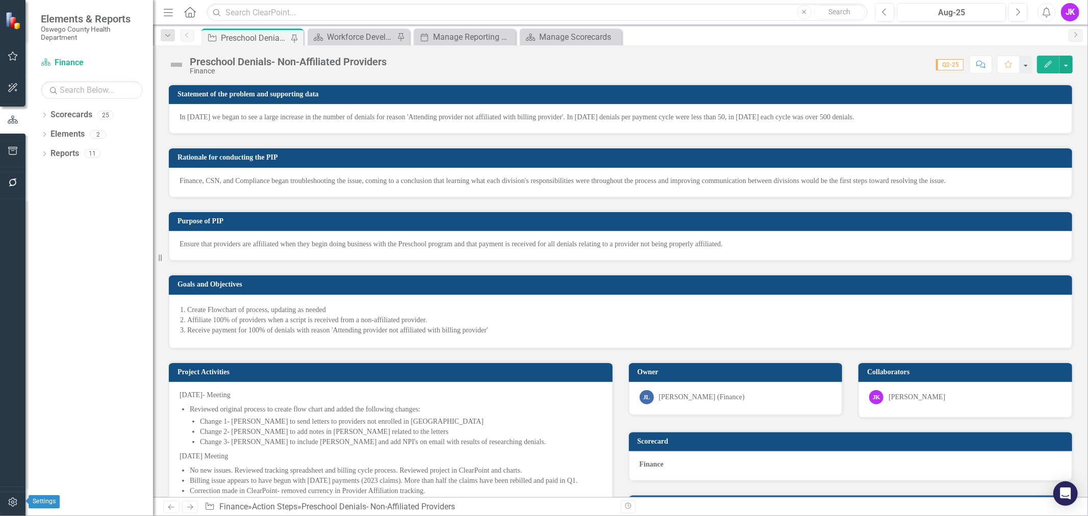
click at [13, 500] on icon "button" at bounding box center [13, 502] width 11 height 8
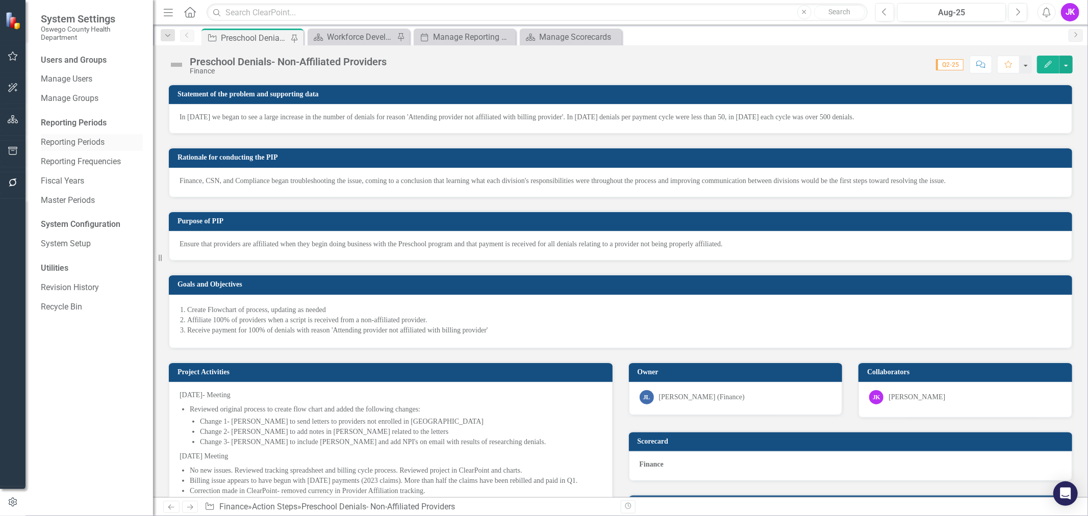
click at [86, 141] on link "Reporting Periods" at bounding box center [92, 143] width 102 height 12
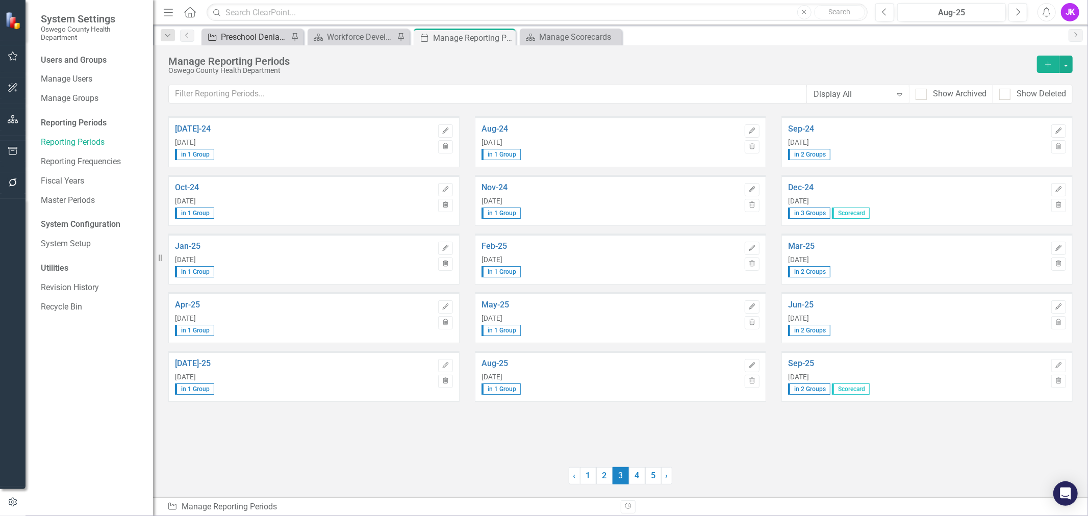
click at [272, 37] on div "Preschool Denials- Non-Affiliated Providers" at bounding box center [254, 37] width 67 height 13
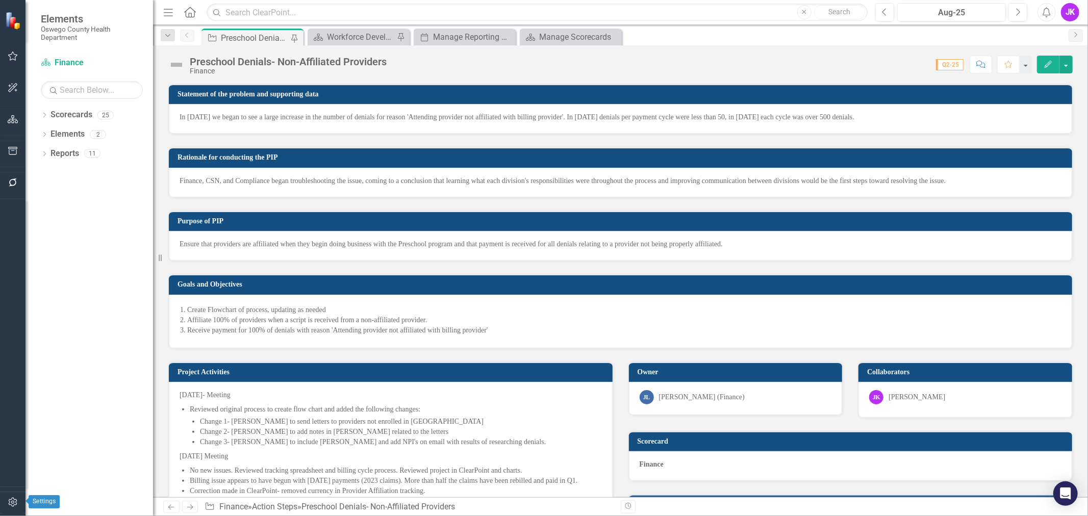
click at [8, 502] on icon "button" at bounding box center [13, 502] width 11 height 8
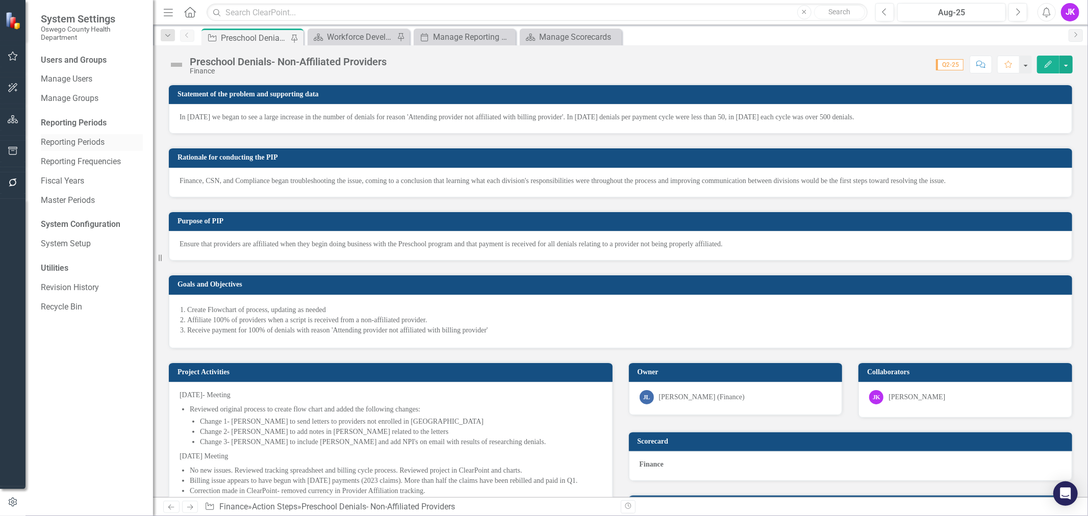
click at [80, 139] on link "Reporting Periods" at bounding box center [92, 143] width 102 height 12
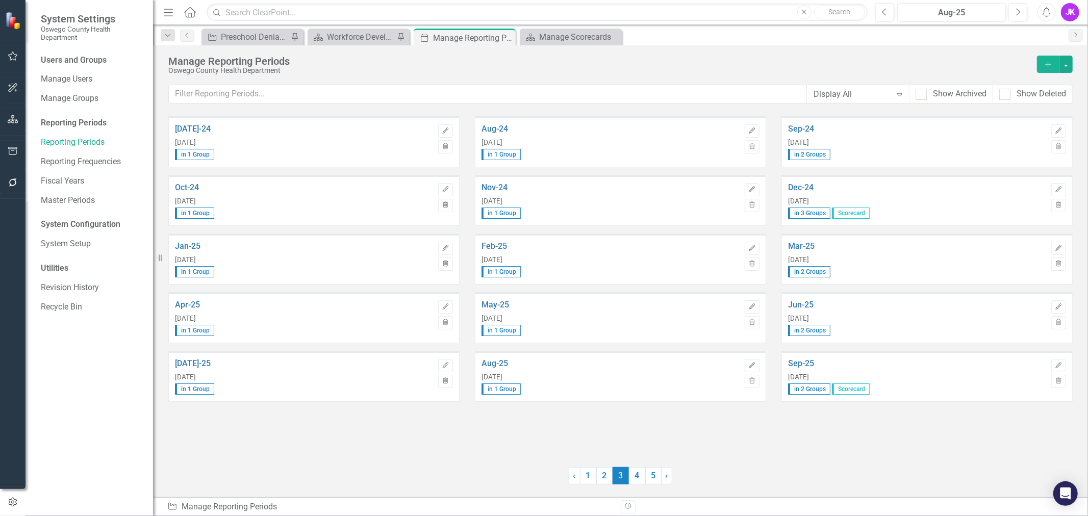
click at [810, 393] on span "in 2 Groups" at bounding box center [809, 389] width 42 height 11
click at [1060, 365] on icon "Edit" at bounding box center [1059, 366] width 8 height 6
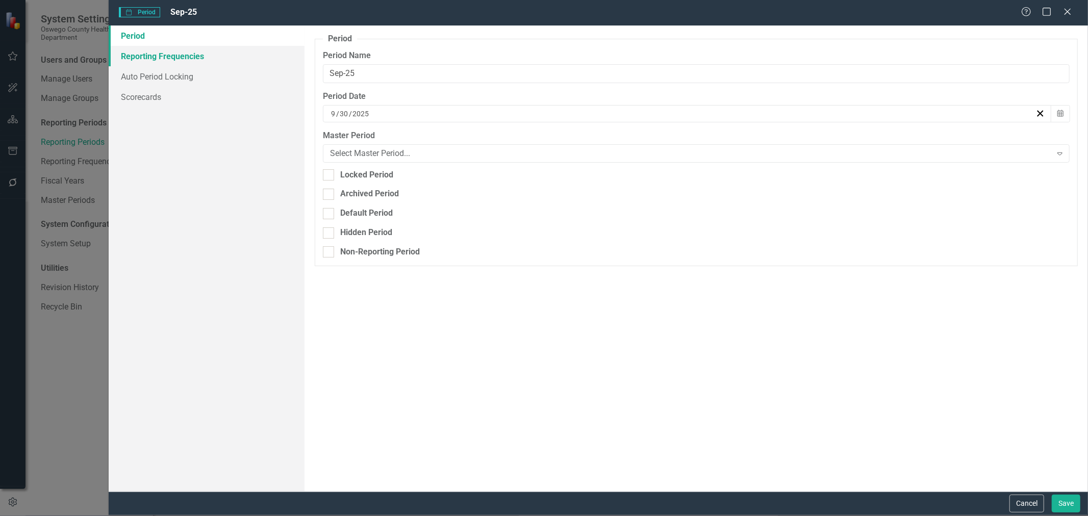
click at [199, 59] on link "Reporting Frequencies" at bounding box center [207, 56] width 196 height 20
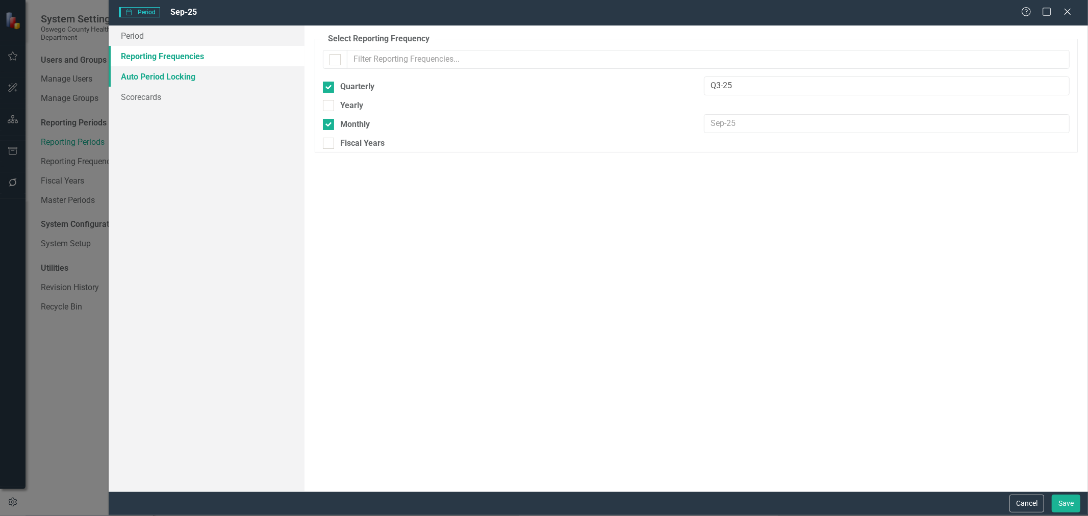
click at [186, 73] on link "Auto Period Locking" at bounding box center [207, 76] width 196 height 20
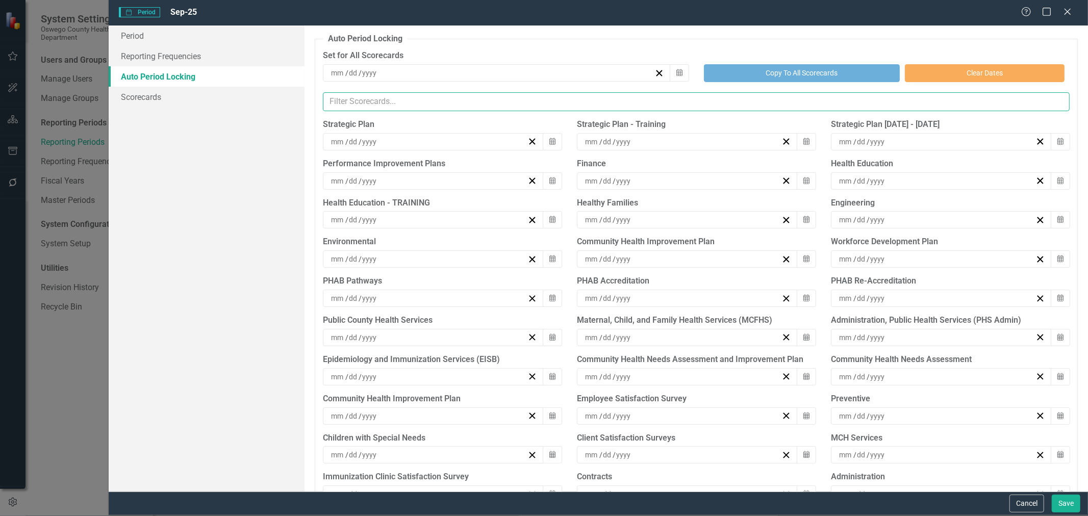
click at [395, 101] on input "text" at bounding box center [696, 101] width 747 height 19
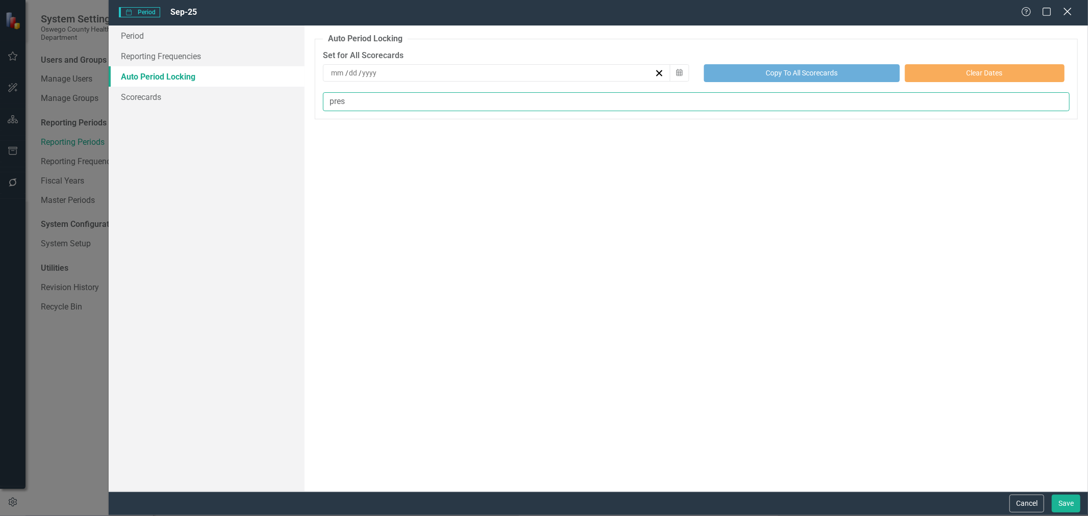
type input "pres"
click at [1067, 11] on icon "Close" at bounding box center [1067, 12] width 13 height 10
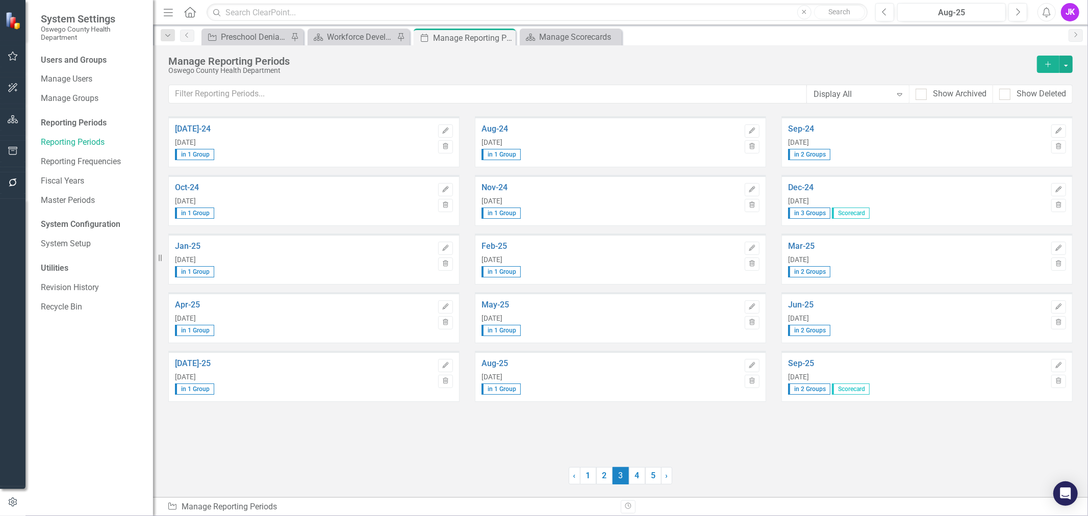
click at [1073, 7] on div "JK" at bounding box center [1070, 12] width 18 height 18
click at [1041, 149] on link "Logout Log Out" at bounding box center [1038, 147] width 81 height 19
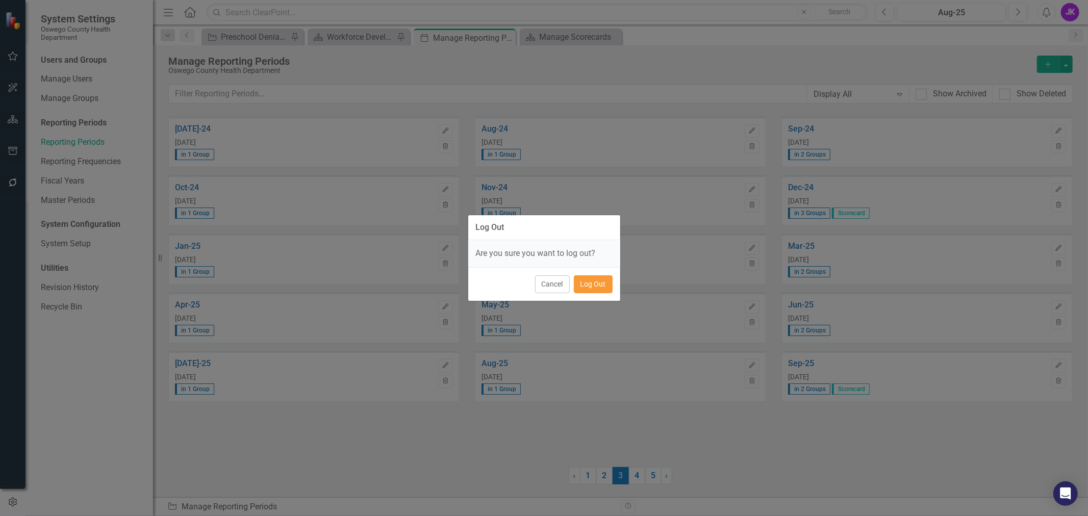
click at [597, 284] on button "Log Out" at bounding box center [593, 284] width 39 height 18
